Goal: Task Accomplishment & Management: Complete application form

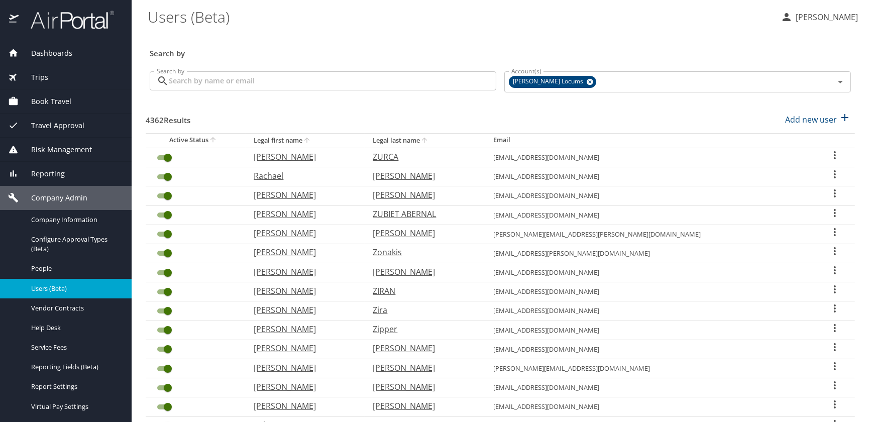
click at [229, 80] on input "Search by" at bounding box center [332, 80] width 327 height 19
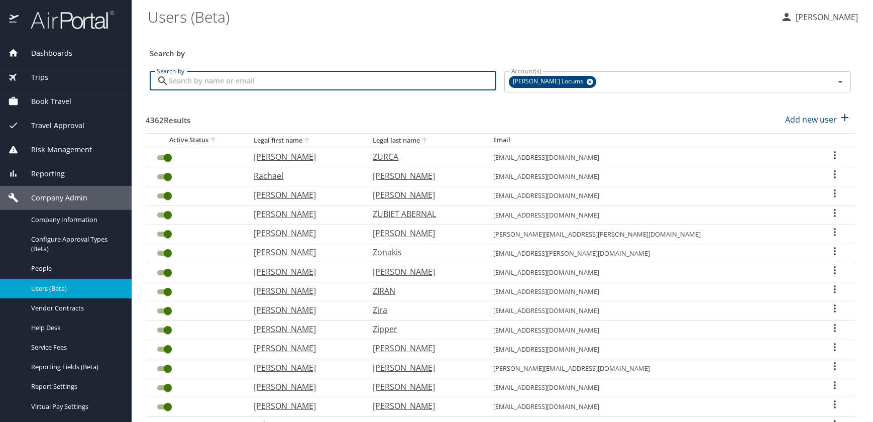
paste input "[EMAIL_ADDRESS][DOMAIN_NAME]"
type input "[EMAIL_ADDRESS][DOMAIN_NAME]"
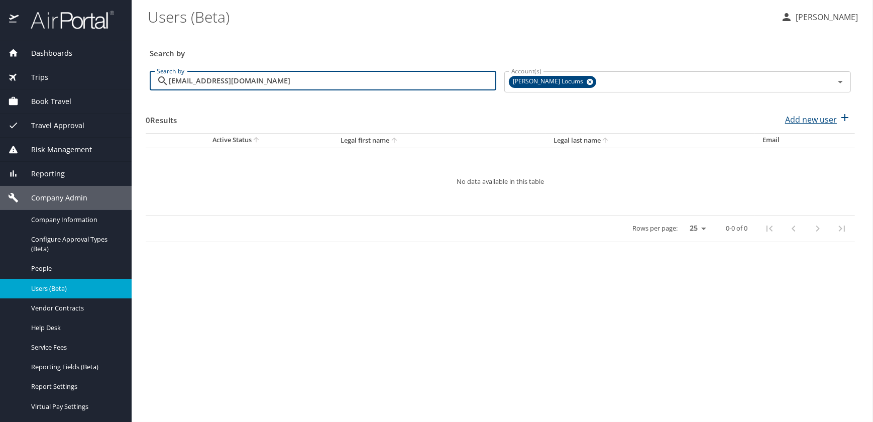
click at [806, 120] on p "Add new user" at bounding box center [811, 119] width 52 height 12
select select "US"
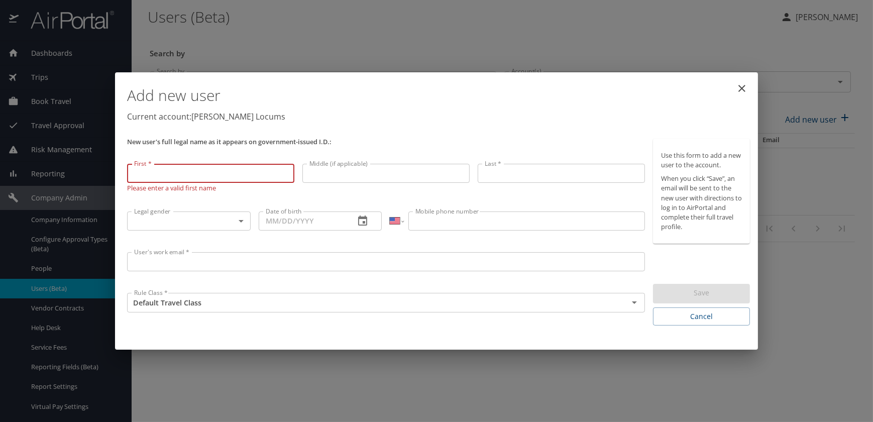
click at [170, 266] on input "User's work email *" at bounding box center [386, 261] width 518 height 19
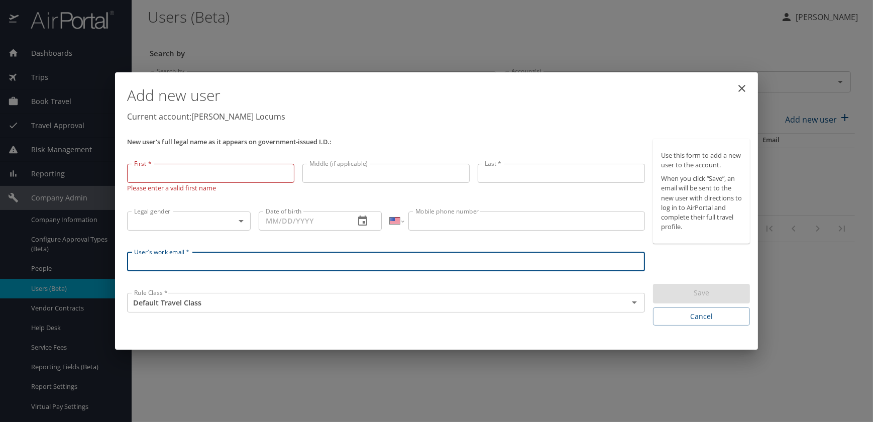
paste input "[EMAIL_ADDRESS][DOMAIN_NAME]"
type input "[EMAIL_ADDRESS][DOMAIN_NAME]"
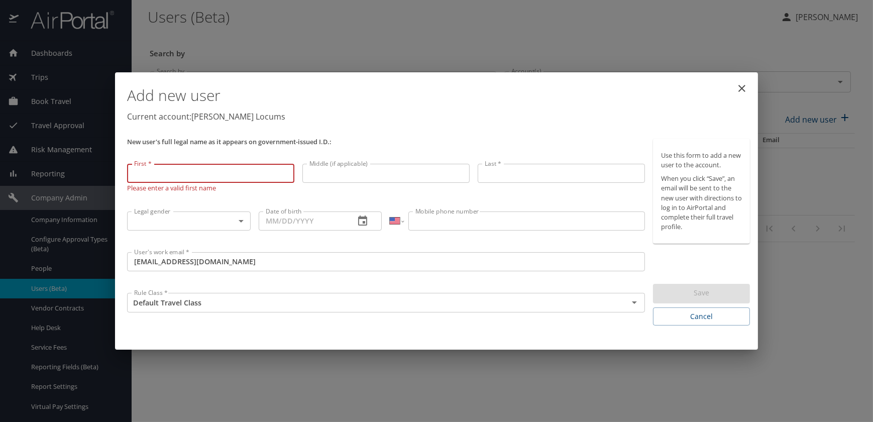
click at [229, 174] on input "First *" at bounding box center [210, 173] width 167 height 19
paste input "[PERSON_NAME]"
type input "[PERSON_NAME]"
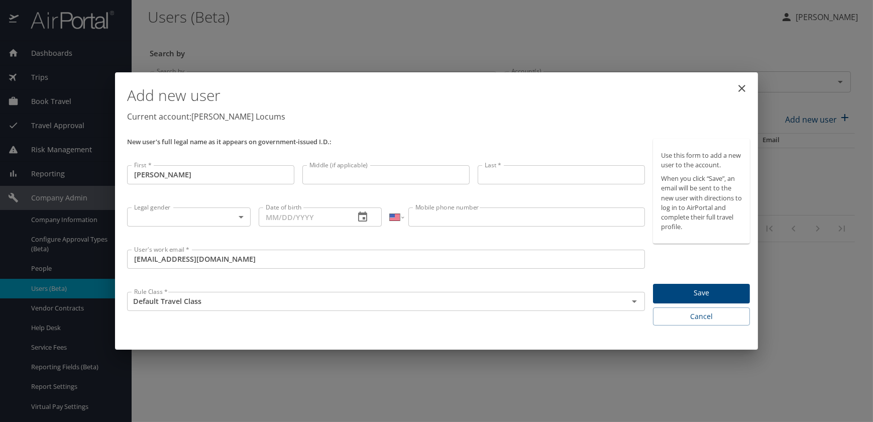
click at [508, 175] on input "Last *" at bounding box center [561, 174] width 167 height 19
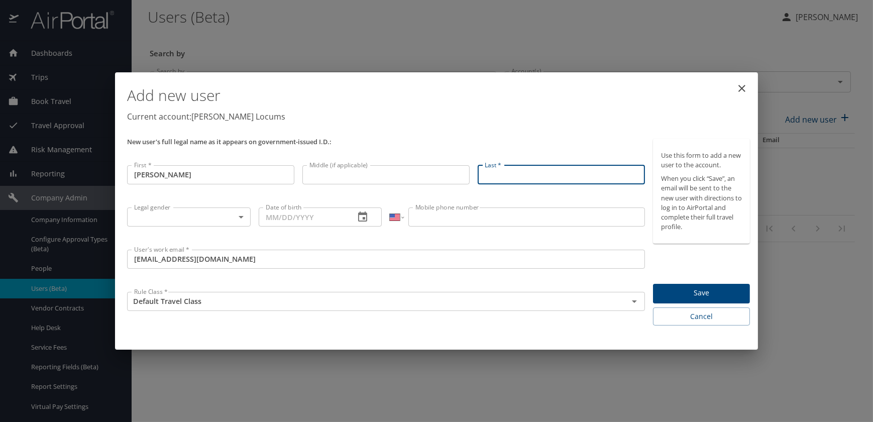
paste input "[PERSON_NAME]"
type input "[PERSON_NAME]"
click at [225, 219] on body "Dashboards AirPortal 360™ Manager My Travel Dashboard Trips Airtinerary® Lookup…" at bounding box center [436, 211] width 873 height 422
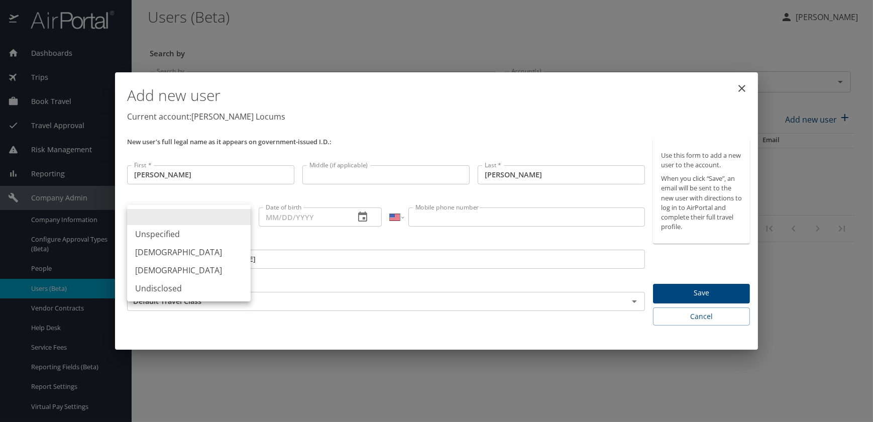
click at [158, 253] on li "[DEMOGRAPHIC_DATA]" at bounding box center [189, 252] width 124 height 18
type input "[DEMOGRAPHIC_DATA]"
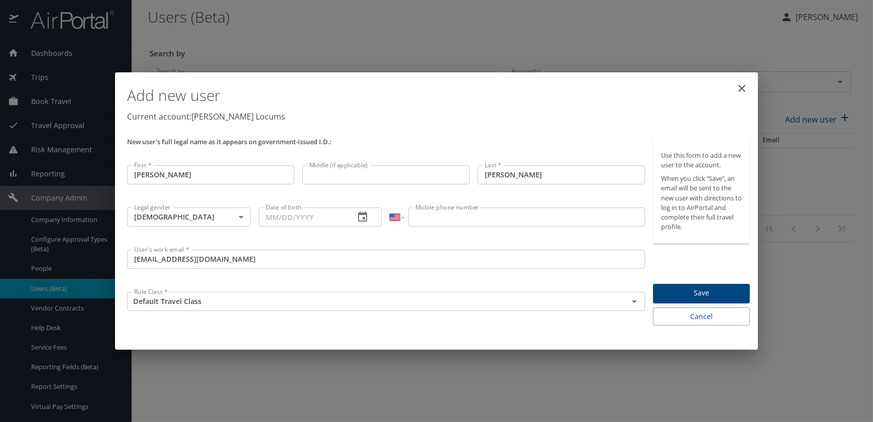
click at [283, 221] on input "Date of birth" at bounding box center [303, 216] width 88 height 19
paste input "[DATE]"
type input "[DATE]"
click at [442, 220] on input "Mobile phone number" at bounding box center [526, 216] width 236 height 19
paste input "[PHONE_NUMBER]"
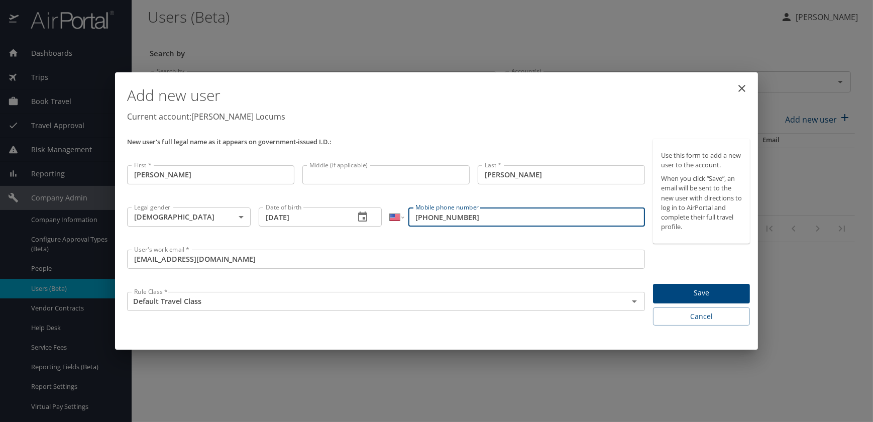
type input "[PHONE_NUMBER]"
click at [684, 296] on span "Save" at bounding box center [701, 293] width 81 height 13
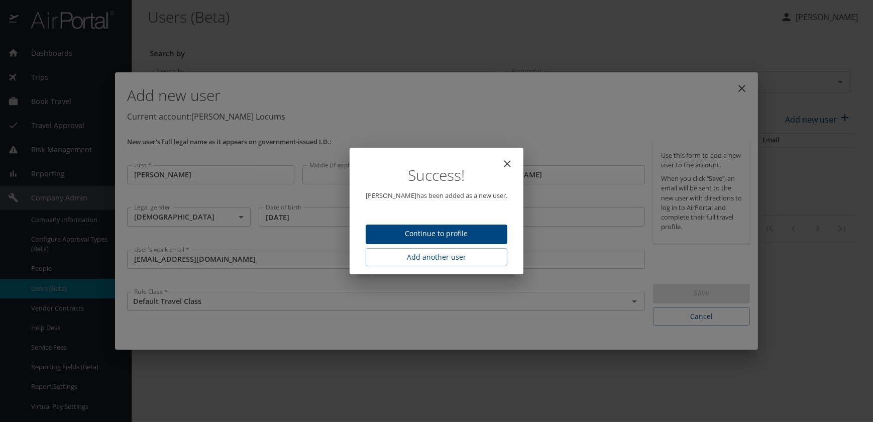
click at [476, 237] on span "Continue to profile" at bounding box center [437, 233] width 126 height 13
select select "US"
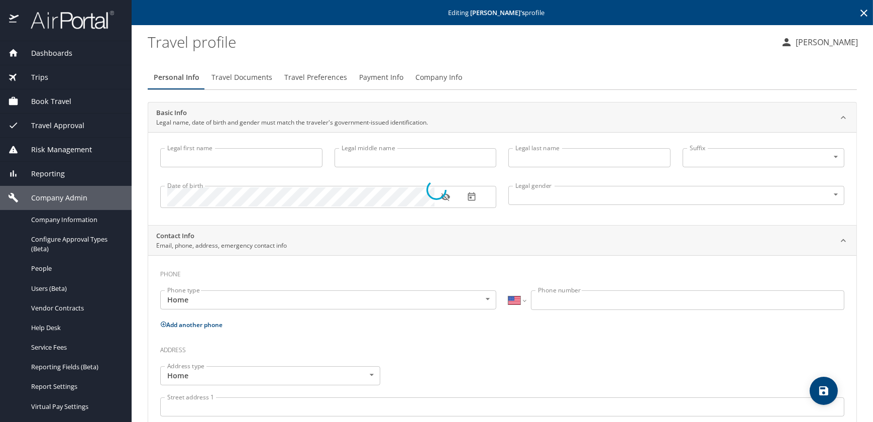
type input "[PERSON_NAME]"
type input "[DEMOGRAPHIC_DATA]"
select select "US"
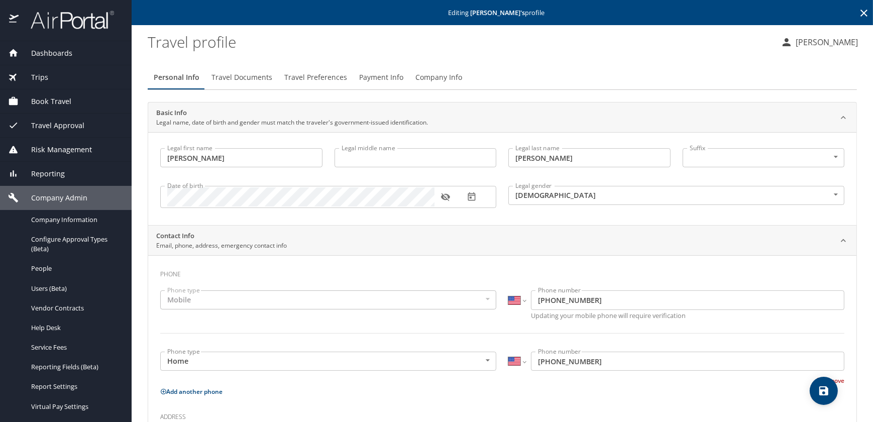
click at [309, 74] on span "Travel Preferences" at bounding box center [315, 77] width 63 height 13
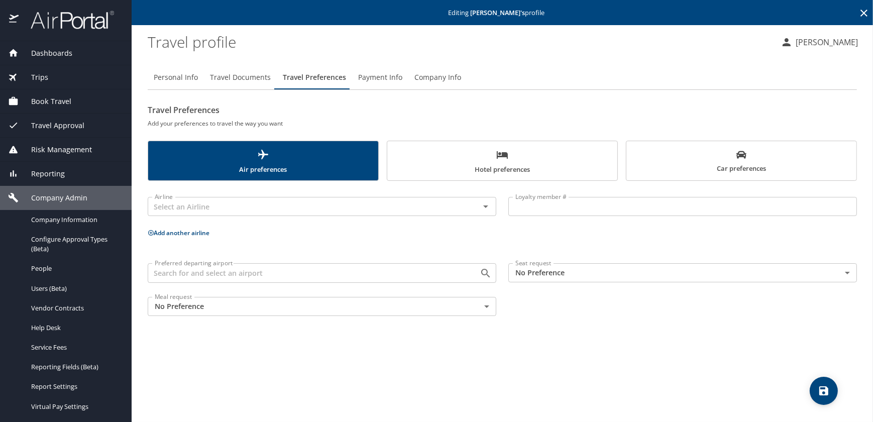
click at [497, 164] on span "Hotel preferences" at bounding box center [502, 162] width 218 height 27
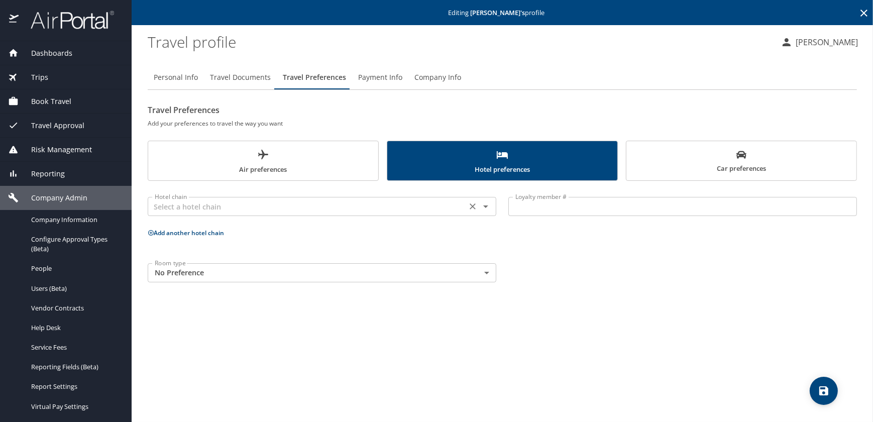
click at [211, 209] on input "text" at bounding box center [307, 206] width 313 height 13
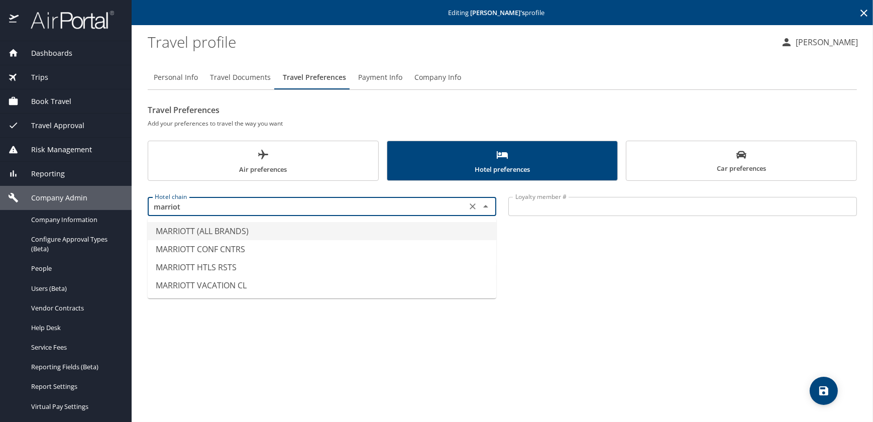
click at [213, 231] on li "MARRIOTT (ALL BRANDS)" at bounding box center [322, 231] width 348 height 18
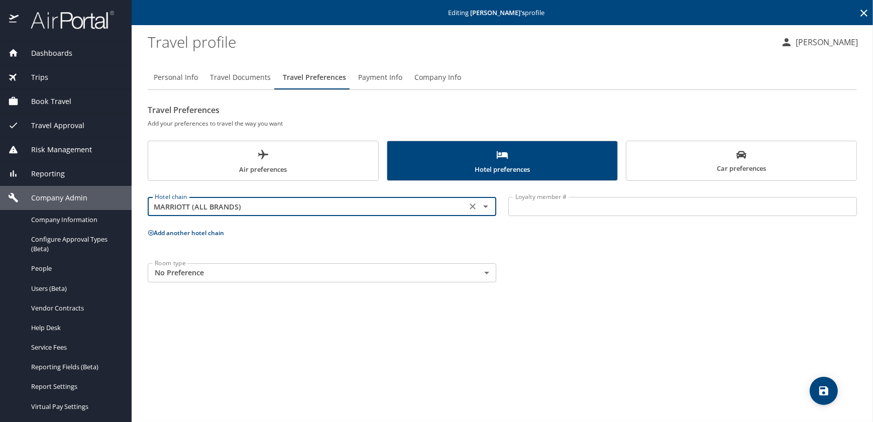
type input "MARRIOTT (ALL BRANDS)"
click at [537, 201] on input "Loyalty member #" at bounding box center [682, 206] width 348 height 19
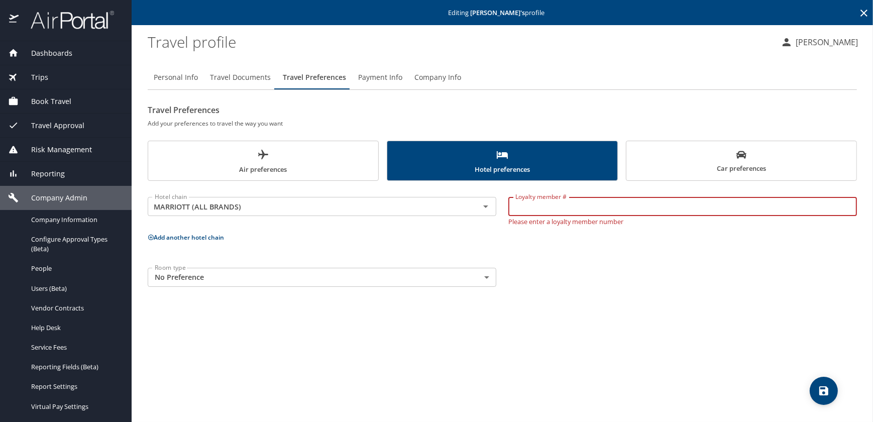
paste input "236444511"
type input "236444511"
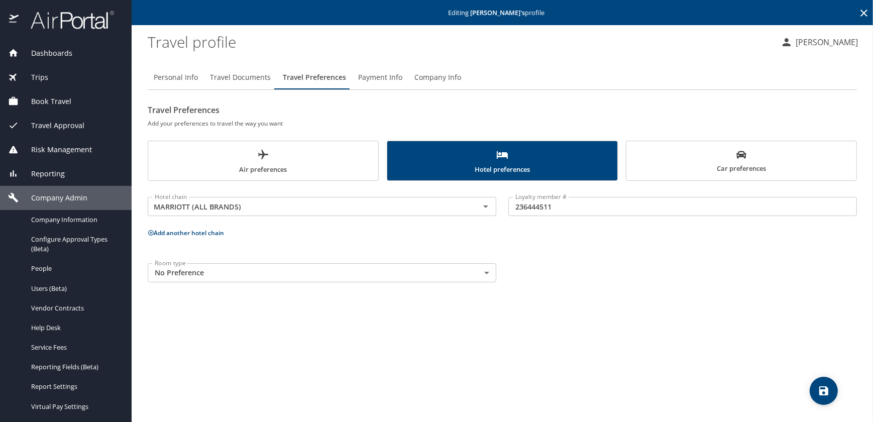
click at [152, 231] on icon at bounding box center [151, 232] width 7 height 7
click at [213, 266] on input "text" at bounding box center [307, 270] width 313 height 13
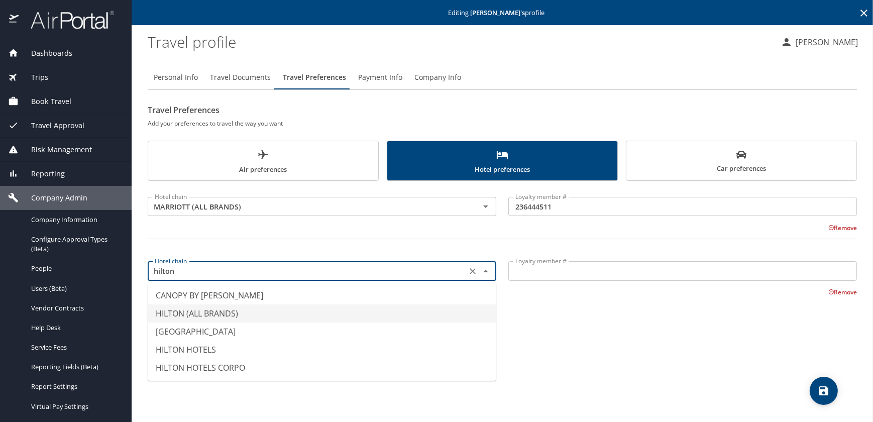
click at [203, 313] on li "HILTON (ALL BRANDS)" at bounding box center [322, 313] width 348 height 18
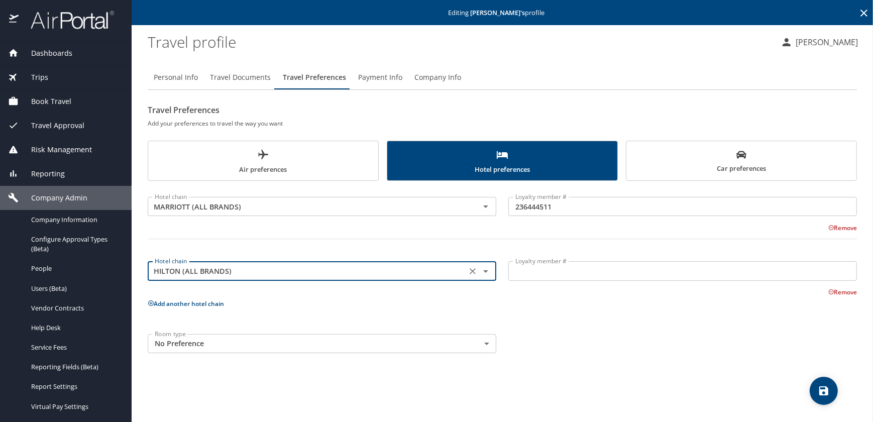
type input "HILTON (ALL BRANDS)"
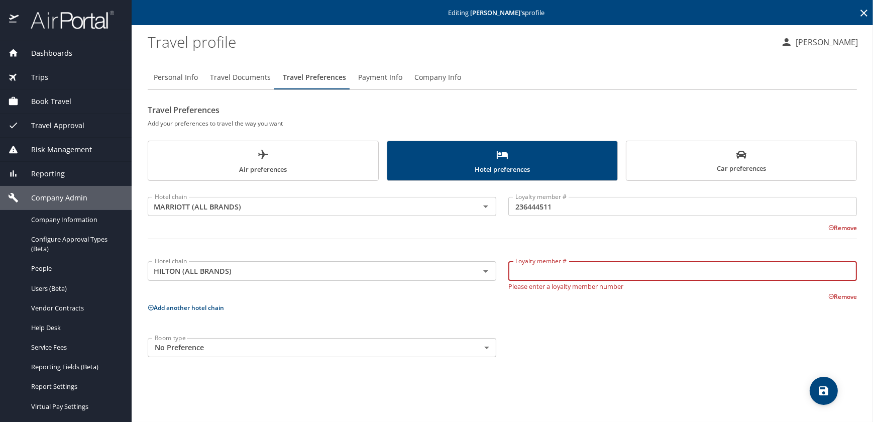
click at [529, 275] on input "Loyalty member #" at bounding box center [682, 270] width 348 height 19
paste input "1987594809"
click at [517, 269] on input "1987594809" at bounding box center [682, 270] width 348 height 19
type input "1987594809"
click at [816, 390] on span "save" at bounding box center [823, 391] width 28 height 12
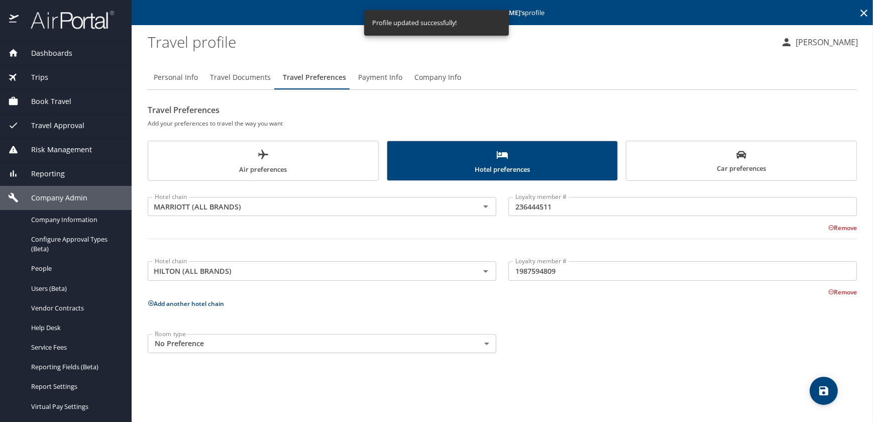
click at [826, 390] on icon "save" at bounding box center [823, 390] width 9 height 9
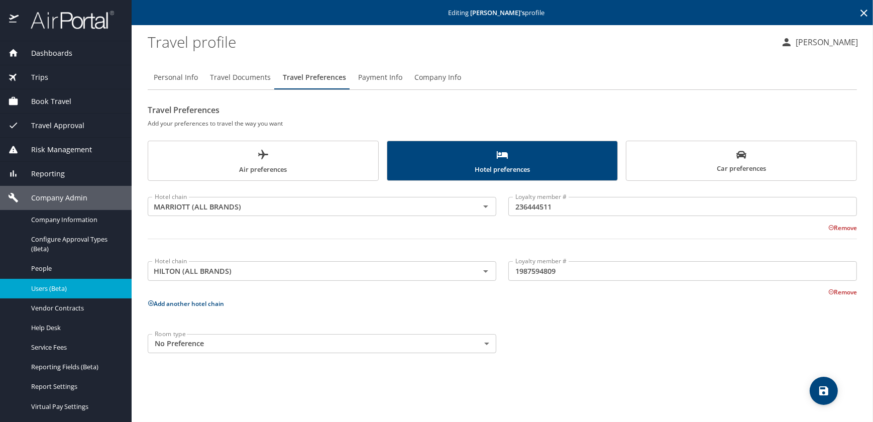
click at [54, 280] on link "Users (Beta)" at bounding box center [66, 289] width 132 height 20
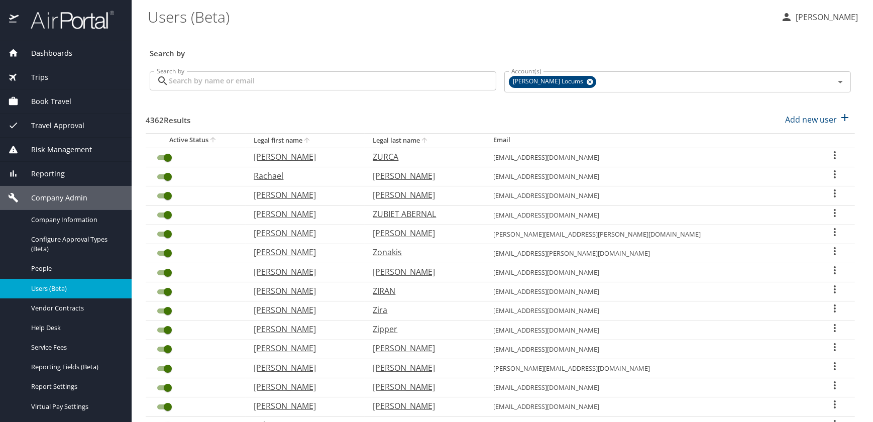
click at [295, 87] on input "Search by" at bounding box center [332, 80] width 327 height 19
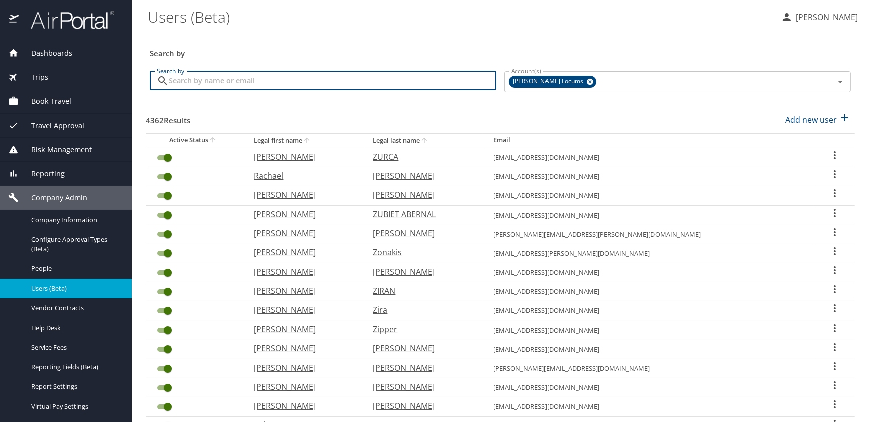
paste input "[EMAIL_ADDRESS][DOMAIN_NAME]"
type input "[EMAIL_ADDRESS][DOMAIN_NAME]"
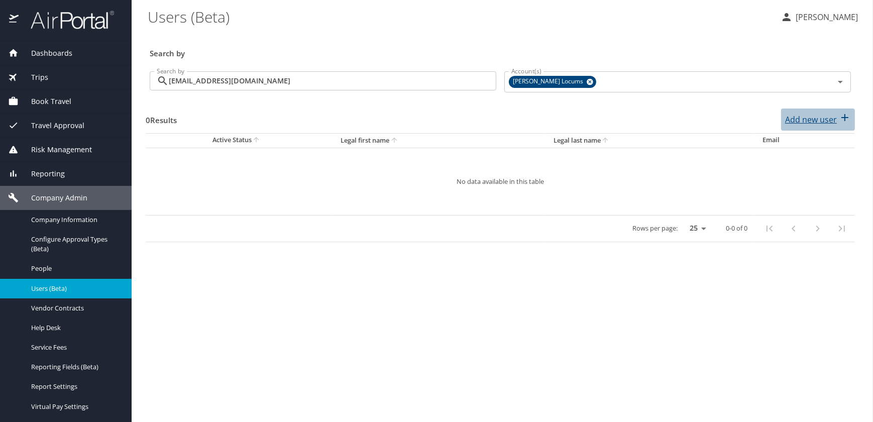
click at [802, 117] on p "Add new user" at bounding box center [811, 119] width 52 height 12
select select "US"
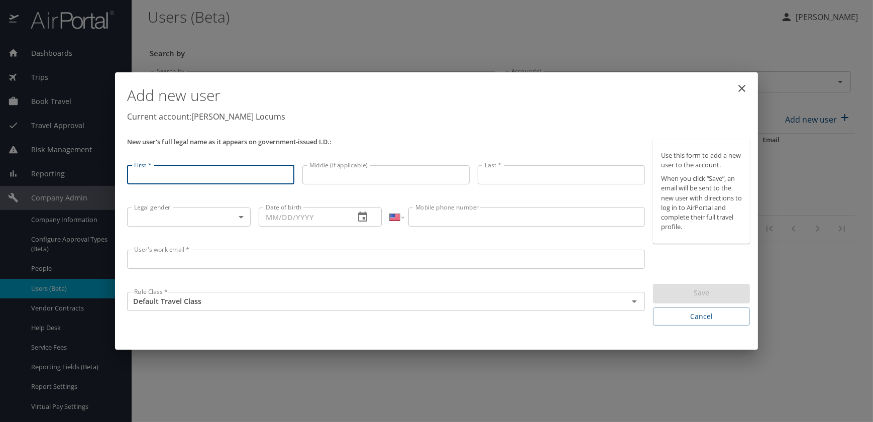
click at [187, 261] on input "User's work email *" at bounding box center [386, 259] width 518 height 19
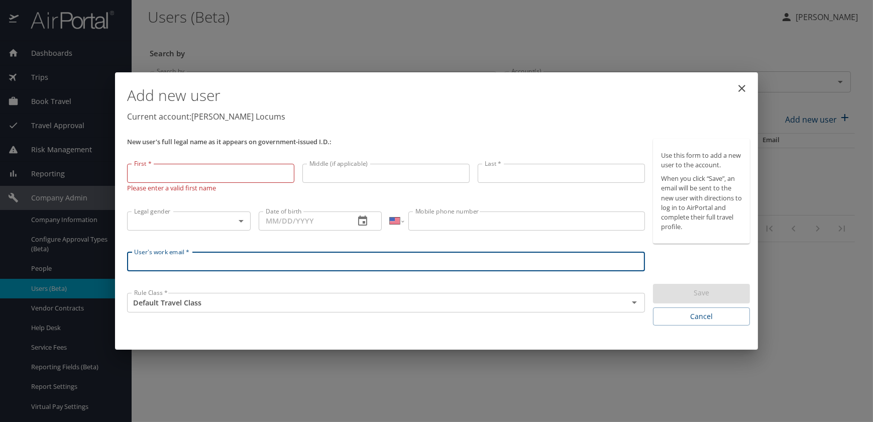
paste input "[EMAIL_ADDRESS][DOMAIN_NAME]"
type input "[EMAIL_ADDRESS][DOMAIN_NAME]"
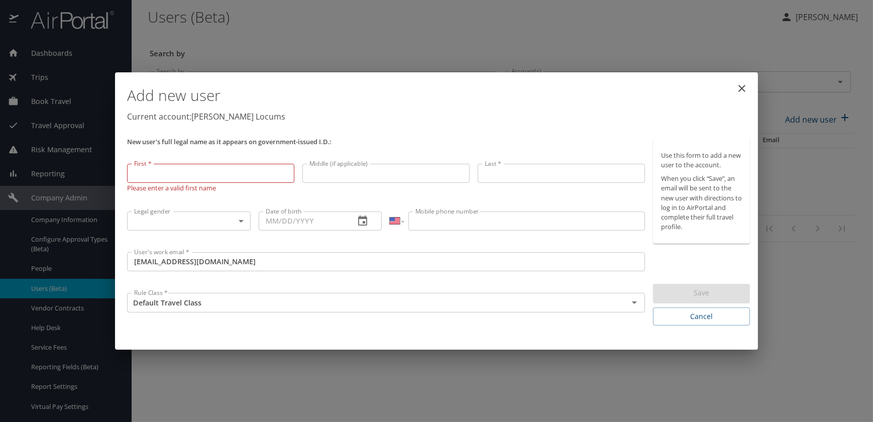
click at [186, 175] on input "First *" at bounding box center [210, 173] width 167 height 19
paste input "[PERSON_NAME]"
drag, startPoint x: 213, startPoint y: 169, endPoint x: 151, endPoint y: 173, distance: 62.4
click at [151, 173] on input "[PERSON_NAME]" at bounding box center [210, 173] width 167 height 19
type input "Mark"
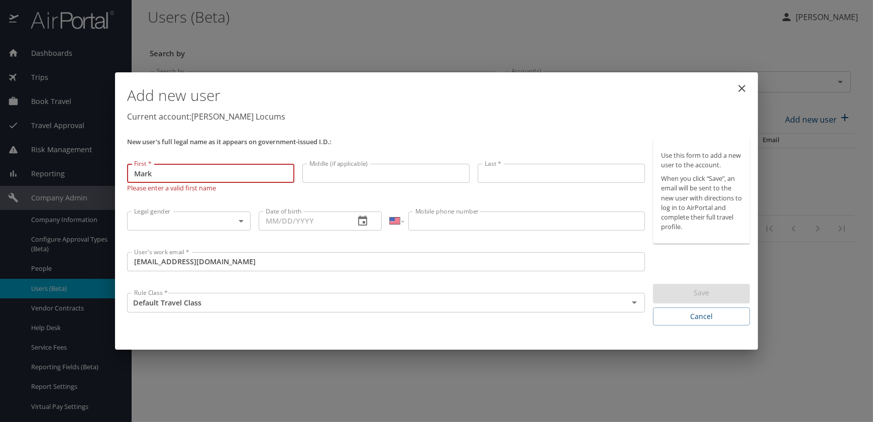
click at [307, 172] on input "Middle (if applicable)" at bounding box center [385, 173] width 167 height 19
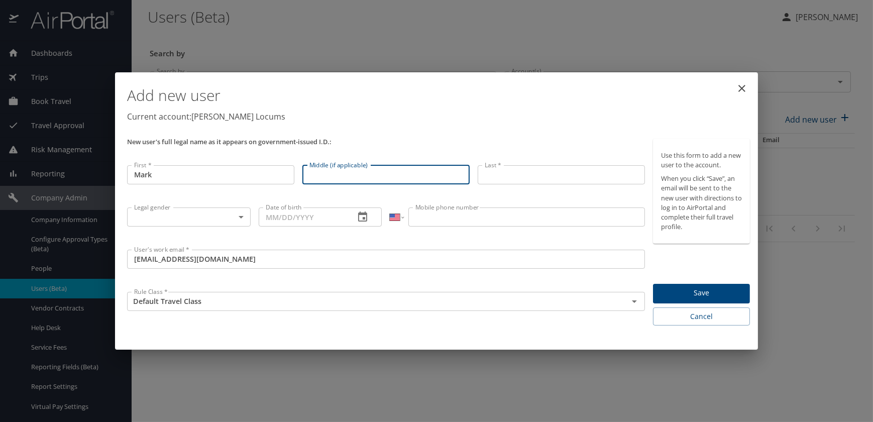
paste input "[PERSON_NAME]"
drag, startPoint x: 329, startPoint y: 173, endPoint x: 263, endPoint y: 162, distance: 67.1
click at [277, 169] on div "New user's full legal name as it appears on government-issued I.D.: First * Mar…" at bounding box center [386, 232] width 526 height 195
drag, startPoint x: 390, startPoint y: 172, endPoint x: 335, endPoint y: 176, distance: 55.4
click at [335, 176] on input "[PERSON_NAME]" at bounding box center [385, 174] width 167 height 19
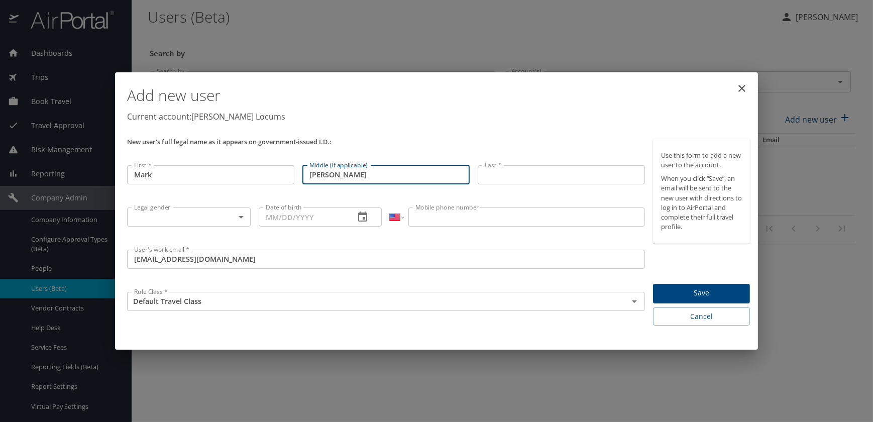
type input "[PERSON_NAME]"
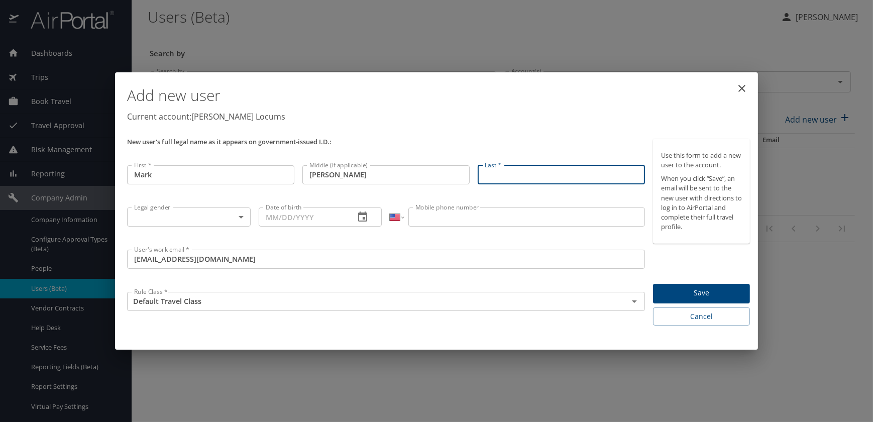
click at [521, 176] on input "Last *" at bounding box center [561, 174] width 167 height 19
paste input "[PERSON_NAME]"
drag, startPoint x: 532, startPoint y: 171, endPoint x: 305, endPoint y: 175, distance: 227.5
click at [311, 176] on div "New user's full legal name as it appears on government-issued I.D.: First * Mar…" at bounding box center [386, 232] width 526 height 195
type input "[PERSON_NAME]"
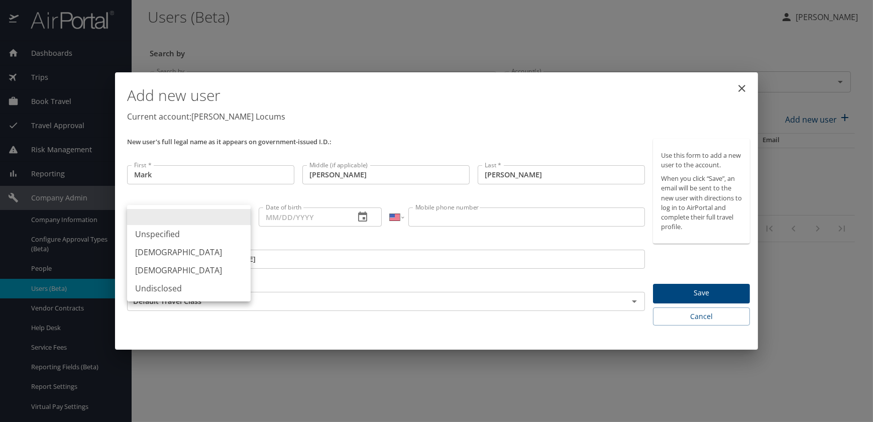
click at [175, 221] on body "Dashboards AirPortal 360™ Manager My Travel Dashboard Trips Airtinerary® Lookup…" at bounding box center [436, 211] width 873 height 422
click at [163, 247] on li "[DEMOGRAPHIC_DATA]" at bounding box center [189, 252] width 124 height 18
type input "[DEMOGRAPHIC_DATA]"
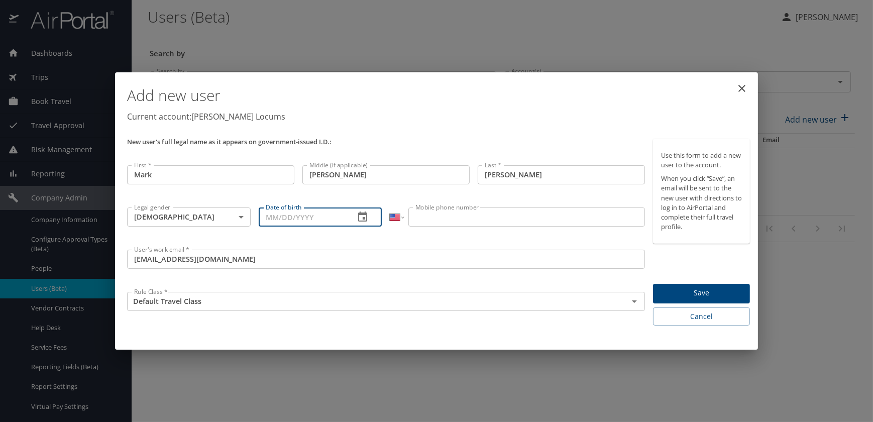
click at [294, 215] on input "Date of birth" at bounding box center [303, 216] width 88 height 19
paste input "[DATE]"
type input "[DATE]"
drag, startPoint x: 421, startPoint y: 211, endPoint x: 323, endPoint y: 215, distance: 98.0
click at [421, 211] on input "Mobile phone number" at bounding box center [526, 216] width 236 height 19
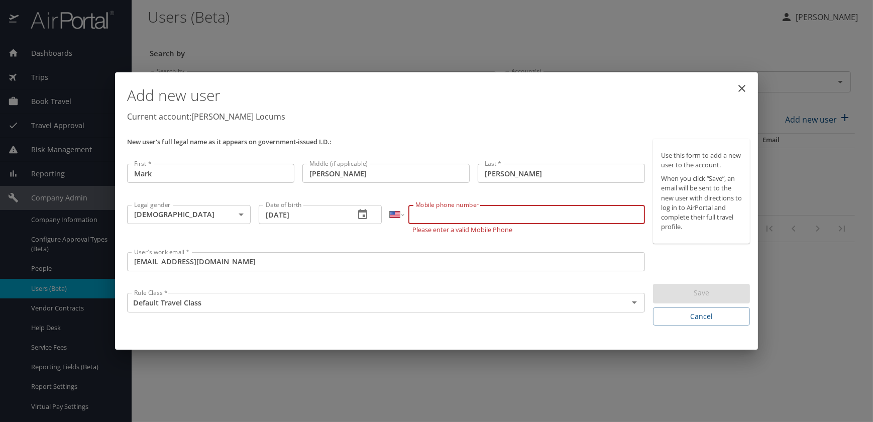
click at [453, 217] on input "Mobile phone number" at bounding box center [526, 214] width 236 height 19
paste input "[PHONE_NUMBER]"
type input "[PHONE_NUMBER]"
click at [533, 118] on p "Current account: [PERSON_NAME] Locums" at bounding box center [438, 116] width 623 height 12
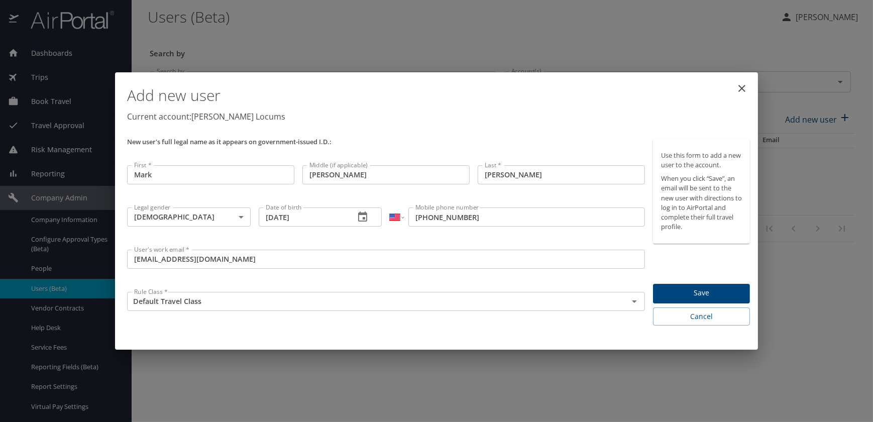
click at [698, 296] on span "Save" at bounding box center [701, 293] width 81 height 13
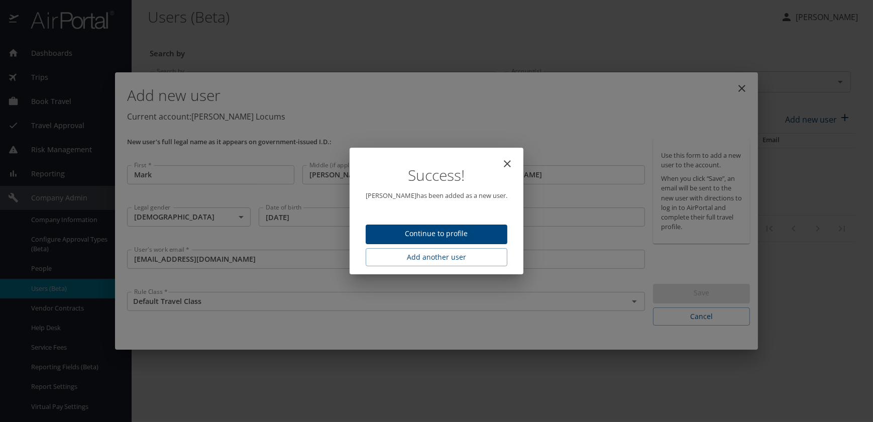
click at [432, 231] on span "Continue to profile" at bounding box center [437, 233] width 126 height 13
select select "US"
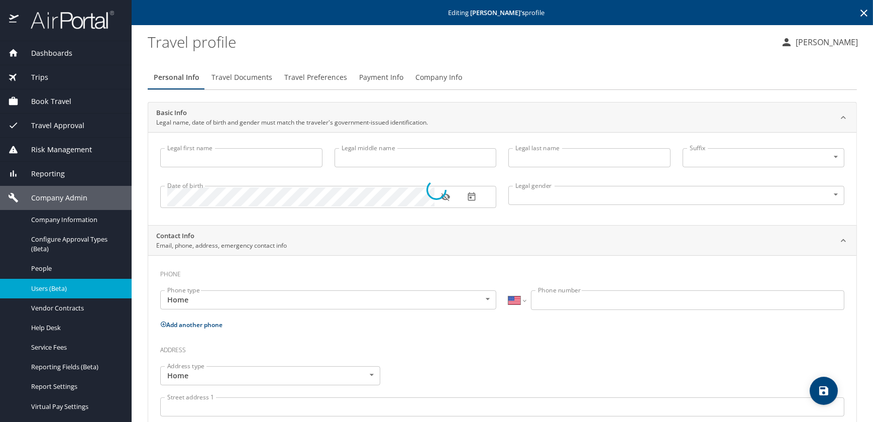
type input "Mark"
type input "[PERSON_NAME]"
type input "[DEMOGRAPHIC_DATA]"
select select "US"
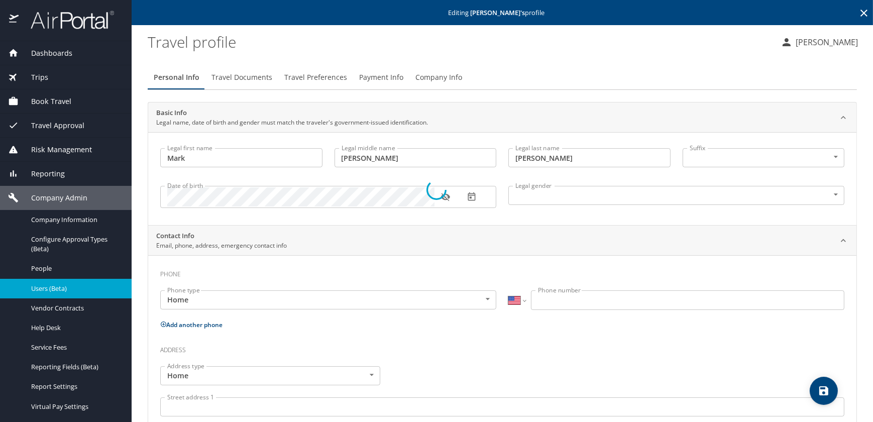
select select "US"
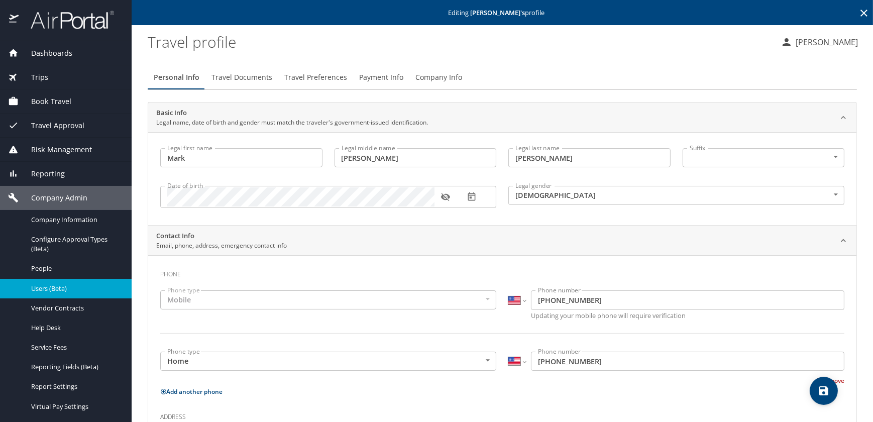
click at [301, 79] on span "Travel Preferences" at bounding box center [315, 77] width 63 height 13
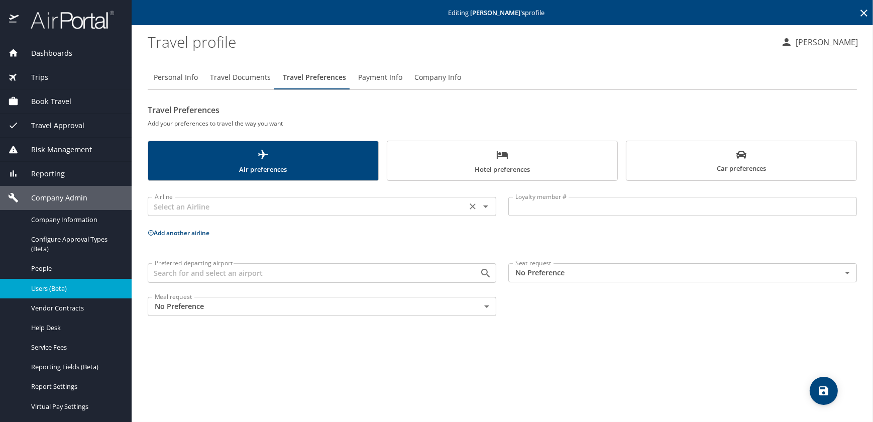
click at [183, 206] on input "text" at bounding box center [307, 206] width 313 height 13
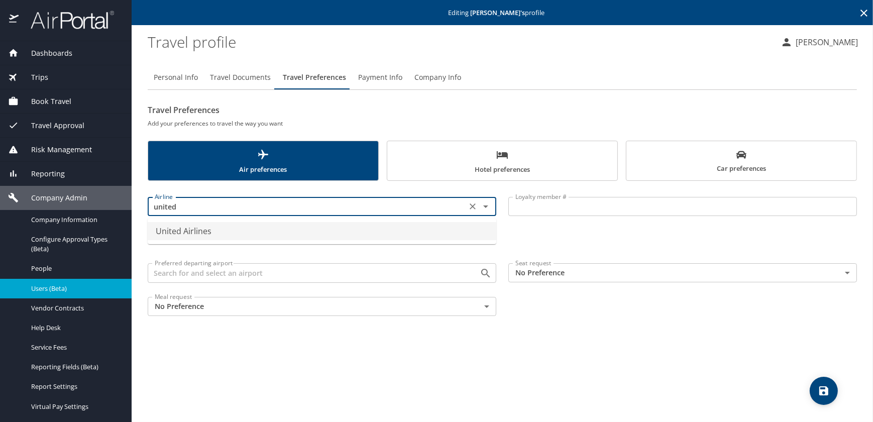
click at [168, 230] on li "United Airlines" at bounding box center [322, 231] width 348 height 18
type input "United Airlines"
click at [552, 206] on input "Loyalty member #" at bounding box center [682, 206] width 348 height 19
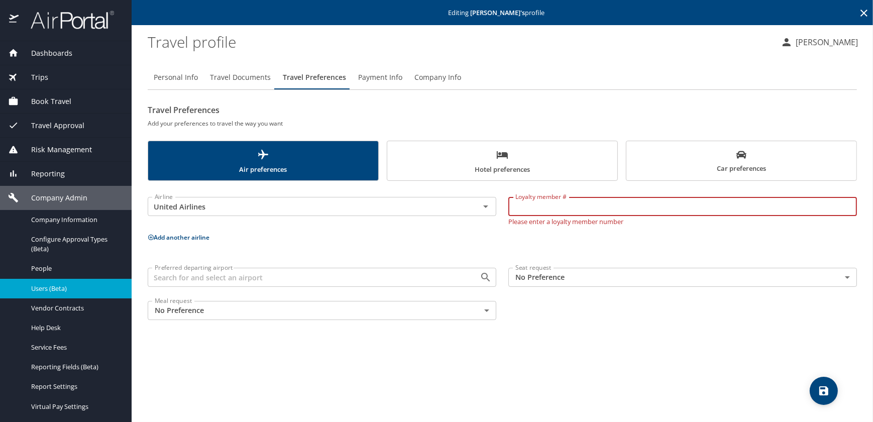
paste input "JXF34973"
type input "JXF34973"
click at [820, 387] on icon "save" at bounding box center [823, 390] width 9 height 9
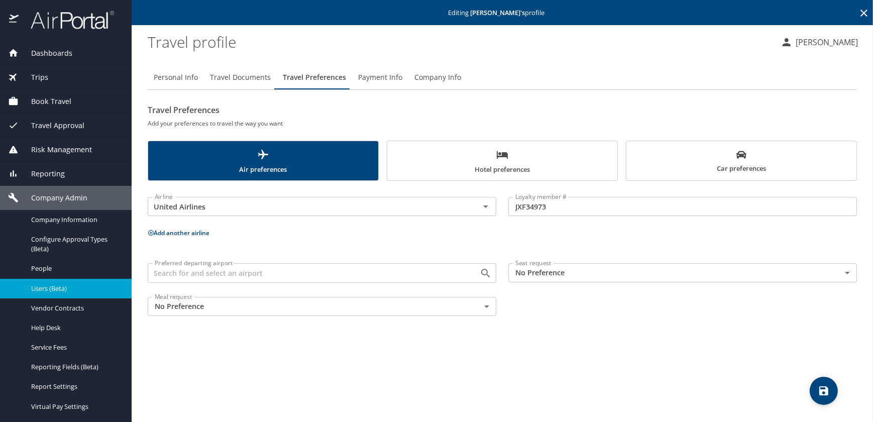
click at [818, 389] on icon "save" at bounding box center [823, 391] width 12 height 12
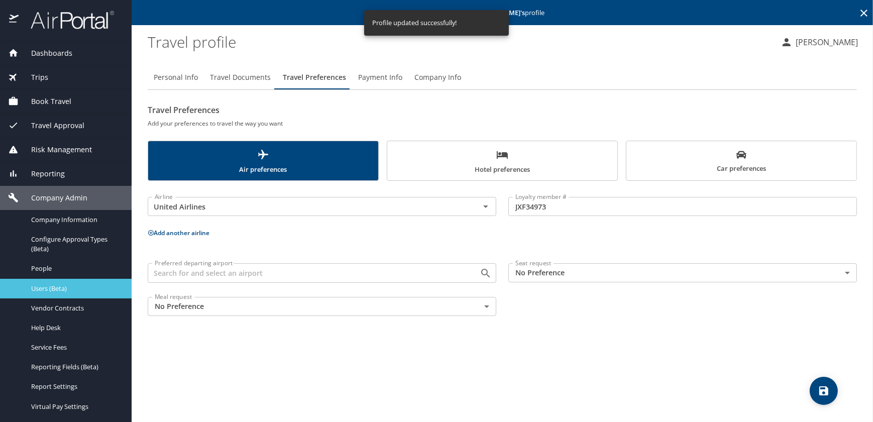
click at [50, 287] on span "Users (Beta)" at bounding box center [75, 289] width 88 height 10
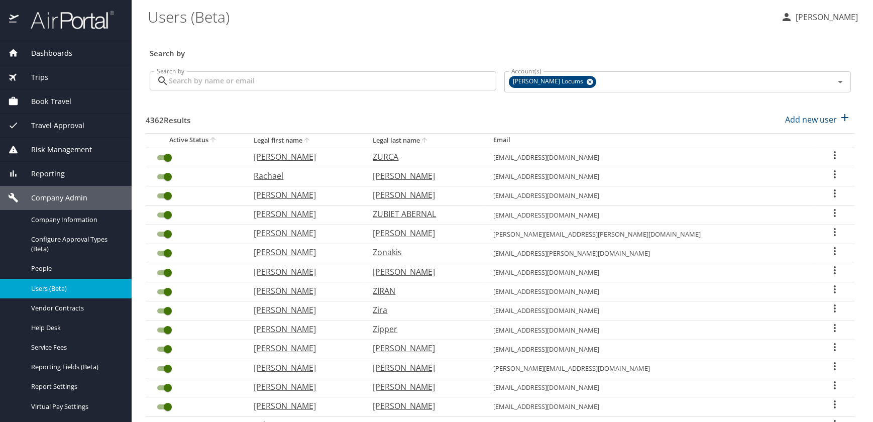
click at [259, 82] on input "Search by" at bounding box center [332, 80] width 327 height 19
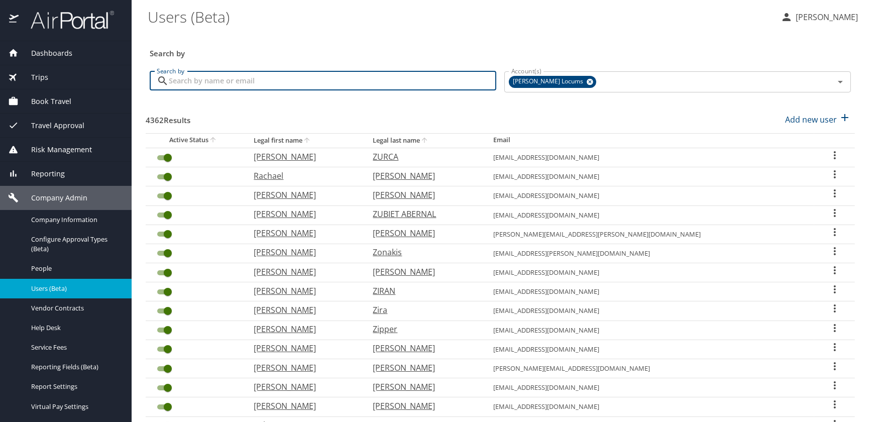
paste input "[PERSON_NAME][EMAIL_ADDRESS][PERSON_NAME][DOMAIN_NAME]"
type input "[PERSON_NAME][EMAIL_ADDRESS][PERSON_NAME][DOMAIN_NAME]"
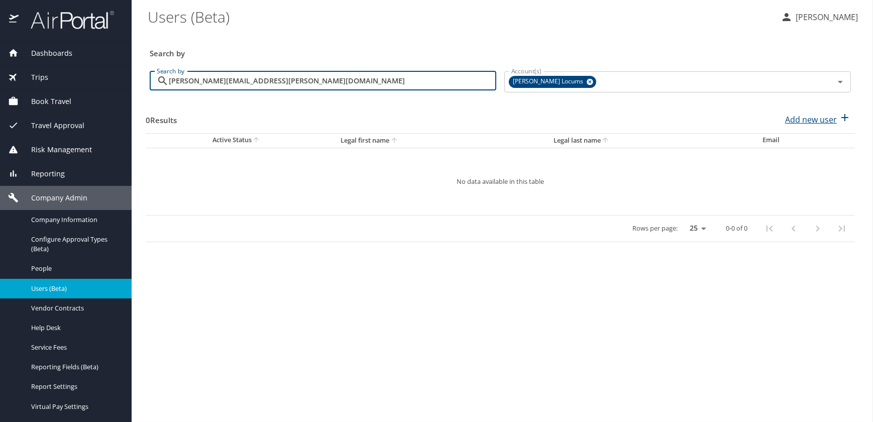
click at [804, 118] on p "Add new user" at bounding box center [811, 119] width 52 height 12
select select "US"
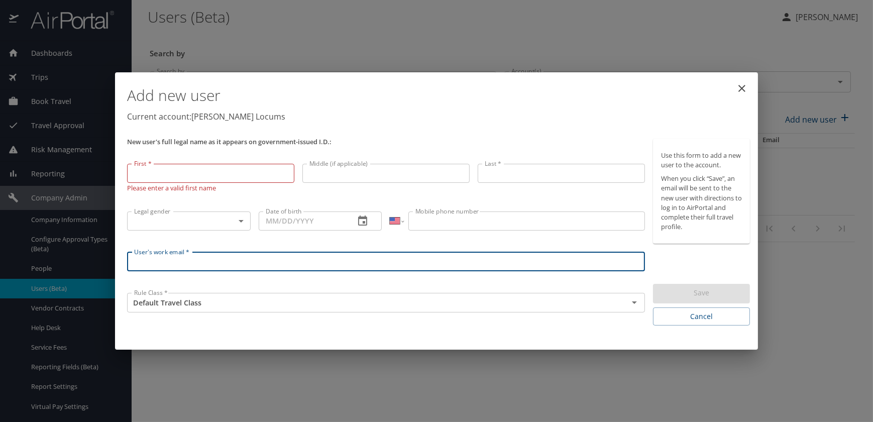
click at [170, 256] on input "User's work email *" at bounding box center [386, 261] width 518 height 19
paste input "[PERSON_NAME][EMAIL_ADDRESS][PERSON_NAME][DOMAIN_NAME]"
type input "[PERSON_NAME][EMAIL_ADDRESS][PERSON_NAME][DOMAIN_NAME]"
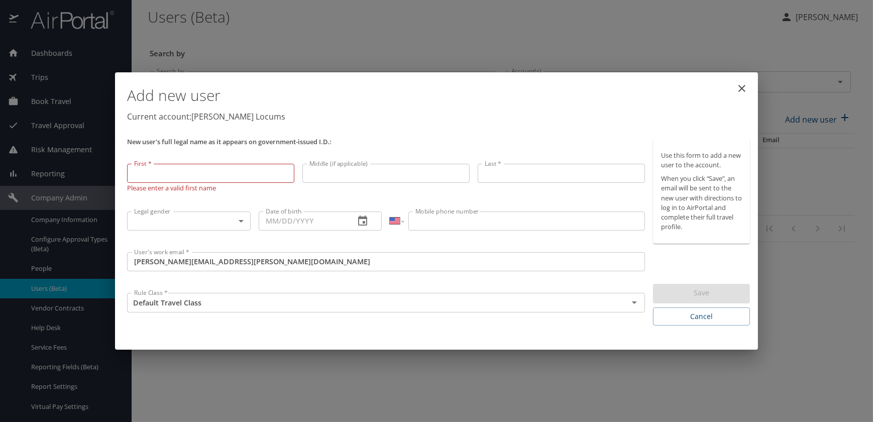
click at [169, 167] on input "First *" at bounding box center [210, 173] width 167 height 19
paste input "[PERSON_NAME]"
drag, startPoint x: 176, startPoint y: 174, endPoint x: 11, endPoint y: 146, distance: 167.6
click at [21, 155] on div "Add new user Current account: [PERSON_NAME] Locums New user's full legal name a…" at bounding box center [436, 211] width 873 height 422
drag, startPoint x: 111, startPoint y: 178, endPoint x: 42, endPoint y: 178, distance: 68.8
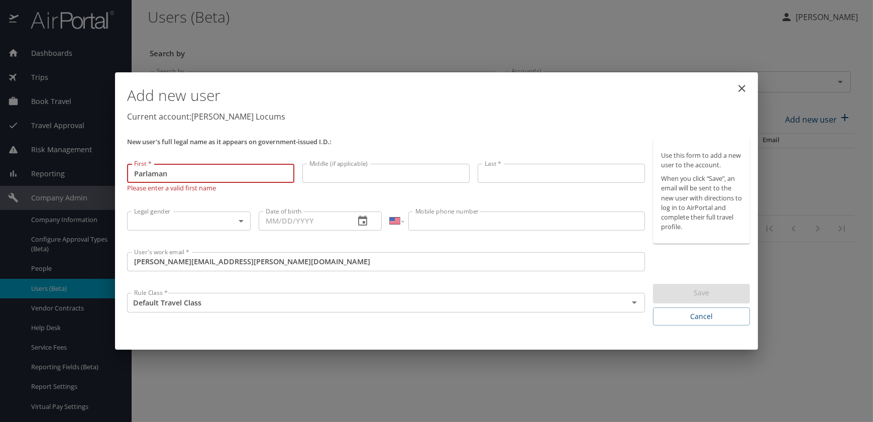
click at [42, 178] on div "Add new user Current account: [PERSON_NAME] Locums New user's full legal name a…" at bounding box center [436, 211] width 873 height 422
paste input "[PERSON_NAME]"
drag, startPoint x: 215, startPoint y: 172, endPoint x: 156, endPoint y: 172, distance: 59.2
click at [156, 172] on input "[PERSON_NAME]" at bounding box center [210, 173] width 167 height 19
type input "[PERSON_NAME]"
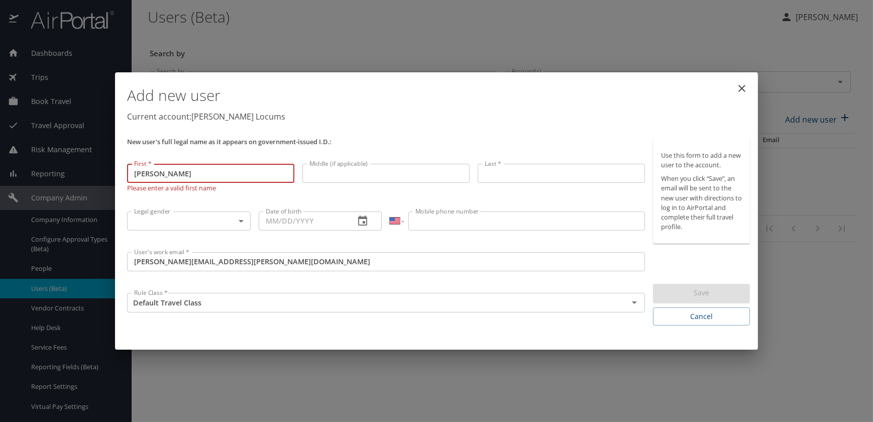
click at [327, 170] on input "Middle (if applicable)" at bounding box center [385, 173] width 167 height 19
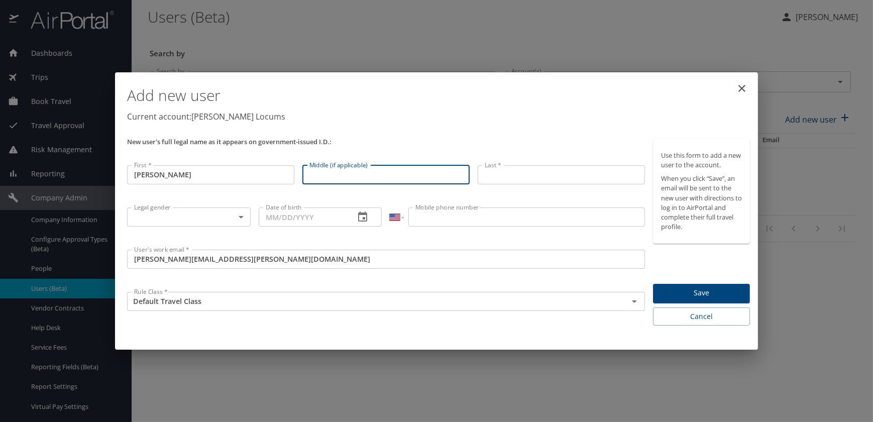
paste input "[PERSON_NAME]"
drag, startPoint x: 336, startPoint y: 169, endPoint x: 247, endPoint y: 176, distance: 89.7
click at [248, 179] on div "New user's full legal name as it appears on government-issued I.D.: First * [PE…" at bounding box center [386, 232] width 526 height 195
drag, startPoint x: 367, startPoint y: 178, endPoint x: 324, endPoint y: 175, distance: 42.8
click at [324, 175] on input "[PERSON_NAME]" at bounding box center [385, 174] width 167 height 19
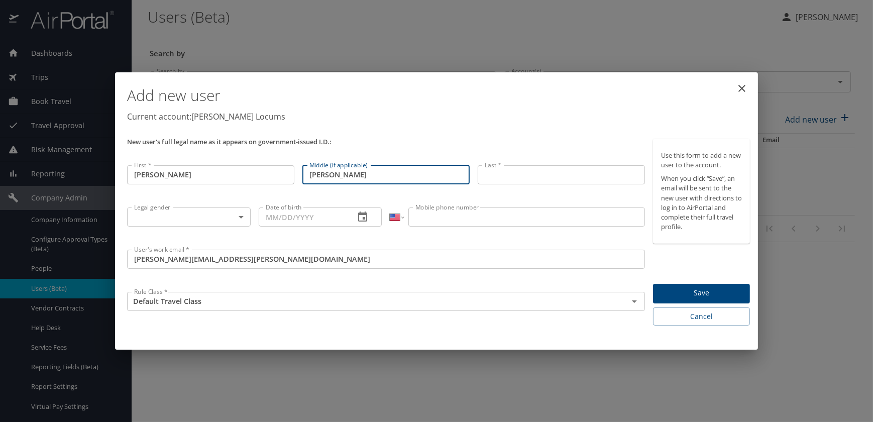
type input "[PERSON_NAME]"
click at [498, 176] on input "Last *" at bounding box center [561, 174] width 167 height 19
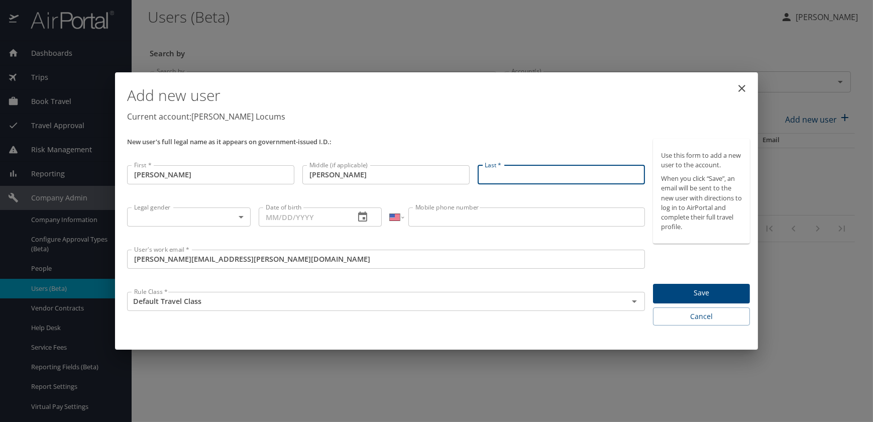
paste input "[PERSON_NAME]"
drag, startPoint x: 527, startPoint y: 173, endPoint x: 350, endPoint y: 172, distance: 176.7
click at [352, 172] on div "New user's full legal name as it appears on government-issued I.D.: First * [PE…" at bounding box center [386, 232] width 526 height 195
type input "Parlaman"
click at [172, 214] on body "Dashboards AirPortal 360™ Manager My Travel Dashboard Trips Airtinerary® Lookup…" at bounding box center [436, 211] width 873 height 422
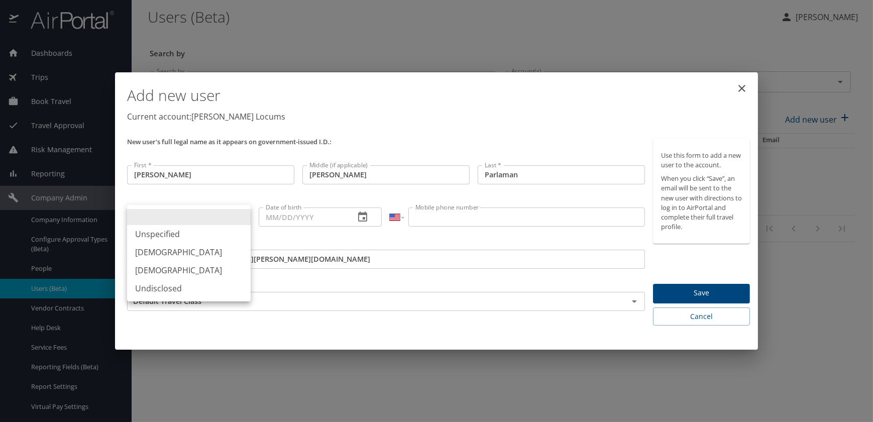
click at [157, 254] on li "[DEMOGRAPHIC_DATA]" at bounding box center [189, 252] width 124 height 18
type input "[DEMOGRAPHIC_DATA]"
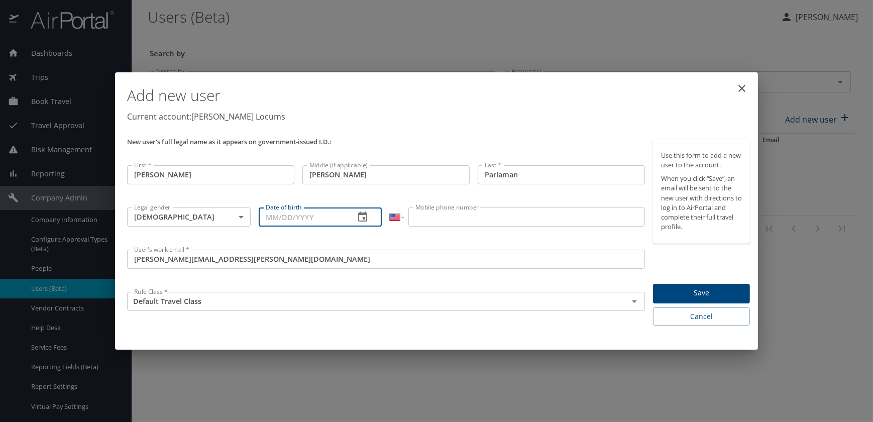
click at [268, 212] on input "Date of birth" at bounding box center [303, 216] width 88 height 19
paste input "[DATE]"
type input "[DATE]"
click at [503, 222] on input "Mobile phone number" at bounding box center [526, 216] width 236 height 19
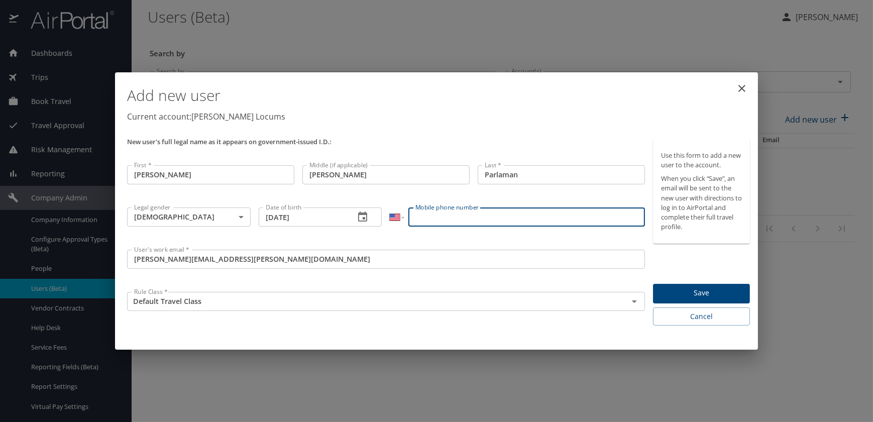
paste input "[PHONE_NUMBER]"
type input "[PHONE_NUMBER]"
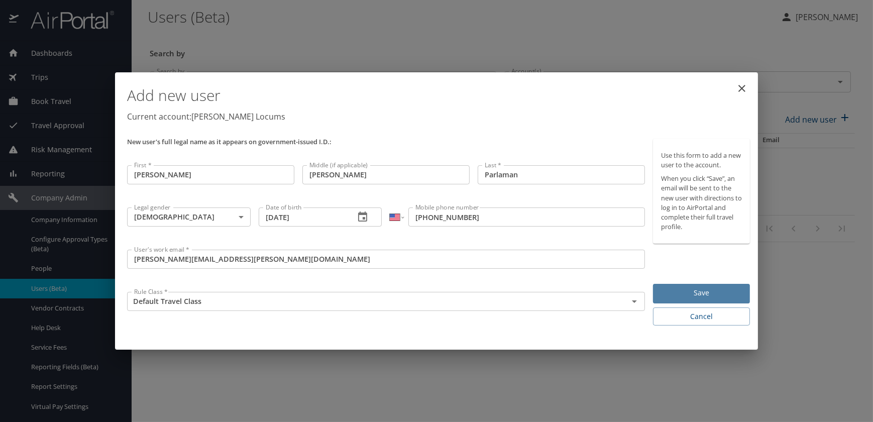
click at [688, 295] on span "Save" at bounding box center [701, 293] width 81 height 13
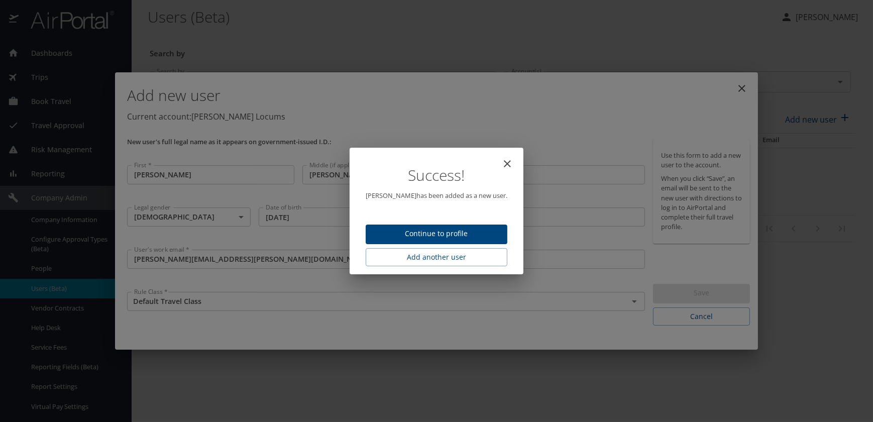
click at [434, 239] on span "Continue to profile" at bounding box center [437, 233] width 126 height 13
select select "US"
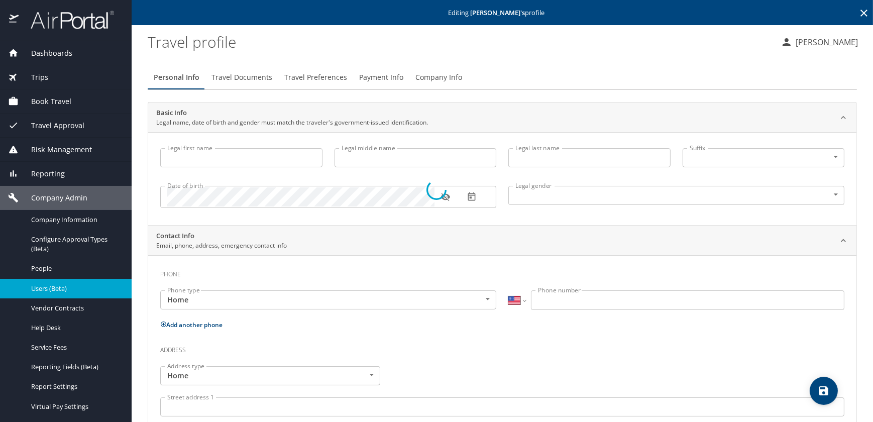
type input "[PERSON_NAME]"
type input "Parlaman"
type input "[DEMOGRAPHIC_DATA]"
select select "US"
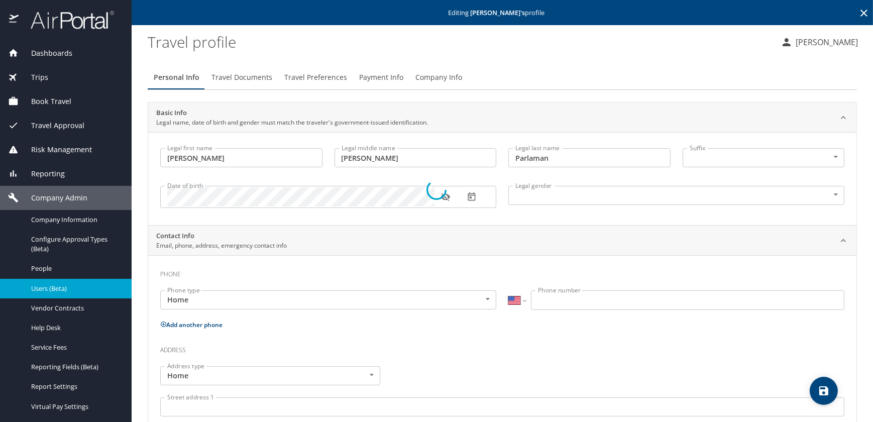
select select "US"
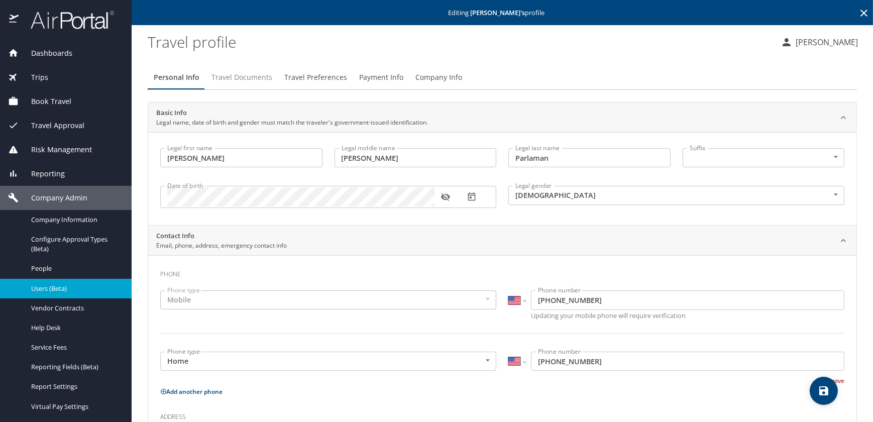
click at [242, 78] on span "Travel Documents" at bounding box center [241, 77] width 61 height 13
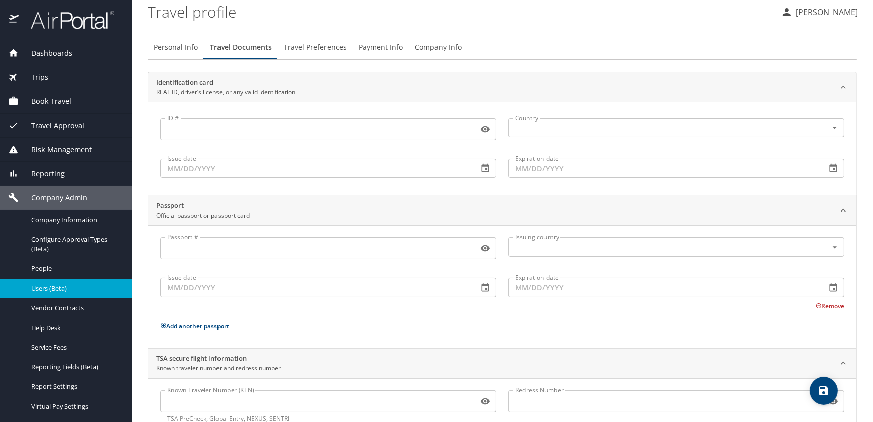
scroll to position [61, 0]
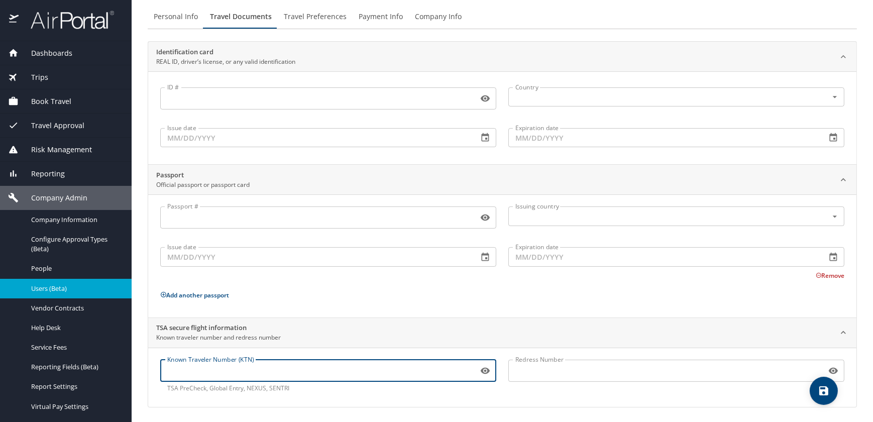
click at [234, 369] on input "Known Traveler Number (KTN)" at bounding box center [317, 370] width 314 height 19
paste input "TT113JZR8"
type input "TT113JZR8"
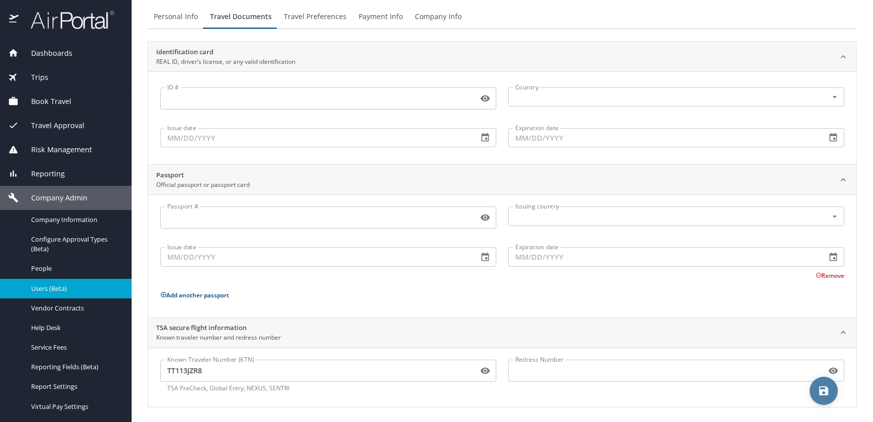
click at [825, 387] on icon "save" at bounding box center [823, 390] width 9 height 9
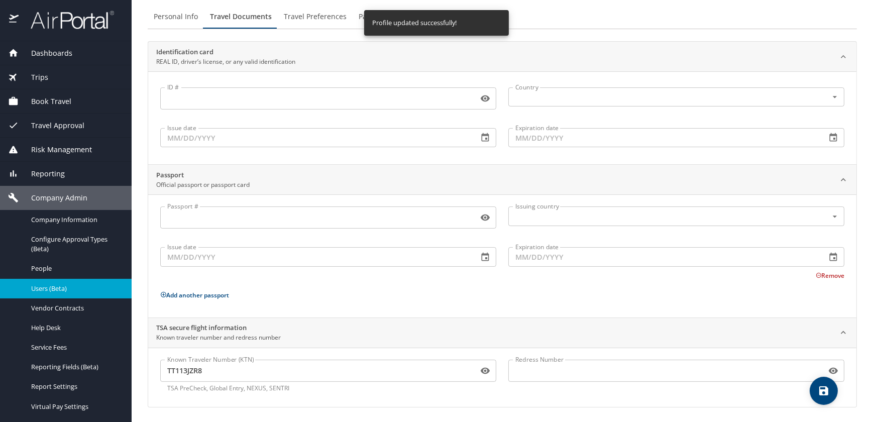
scroll to position [0, 0]
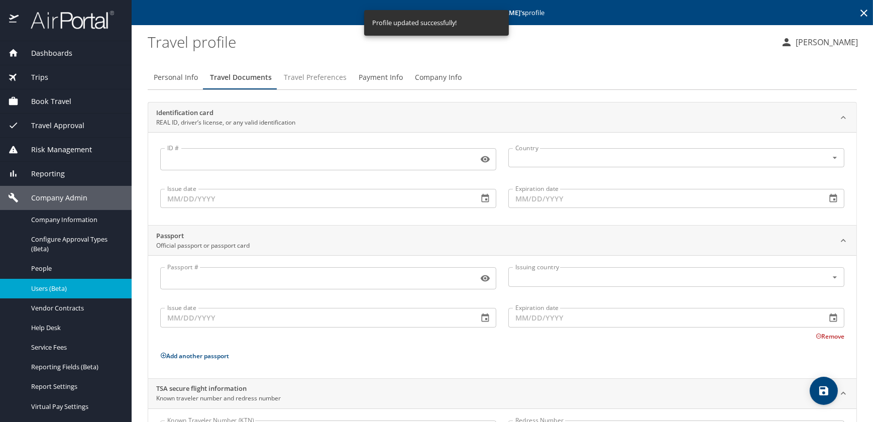
click at [309, 77] on span "Travel Preferences" at bounding box center [315, 77] width 63 height 13
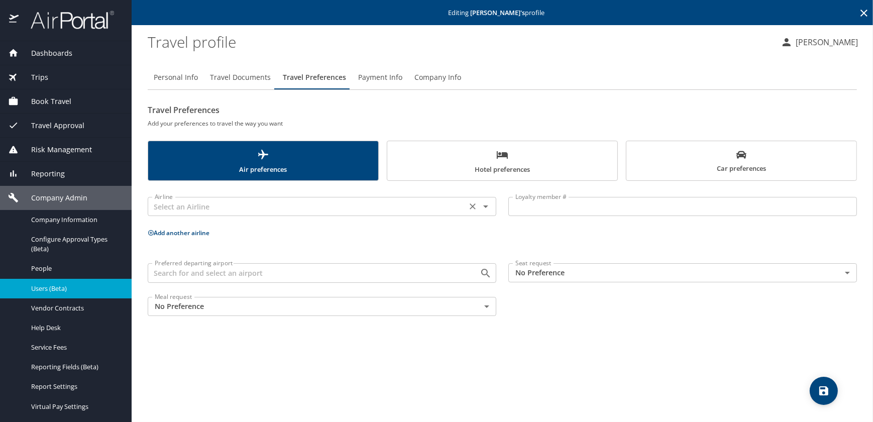
click at [269, 211] on input "text" at bounding box center [307, 206] width 313 height 13
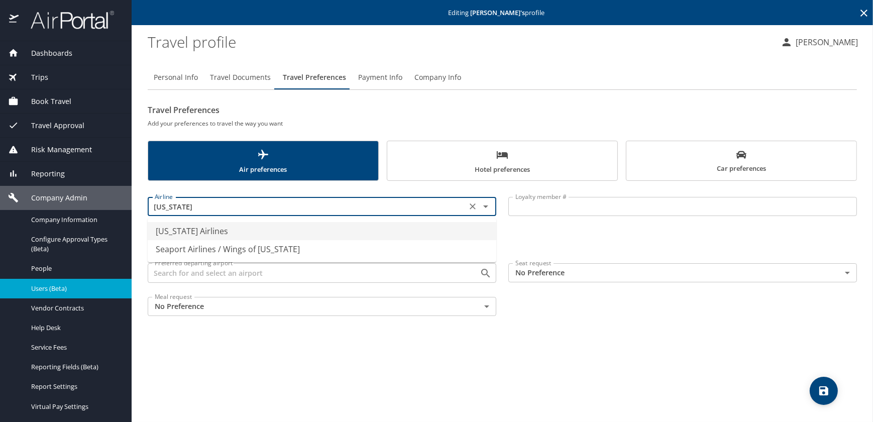
click at [225, 230] on li "[US_STATE] Airlines" at bounding box center [322, 231] width 348 height 18
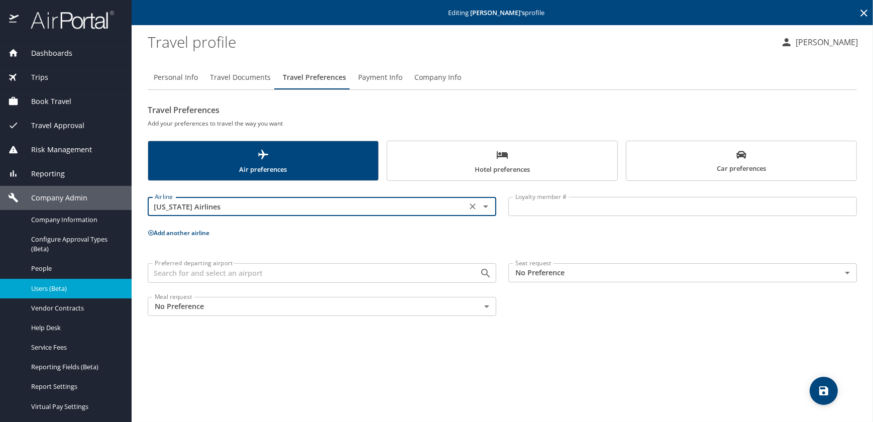
type input "[US_STATE] Airlines"
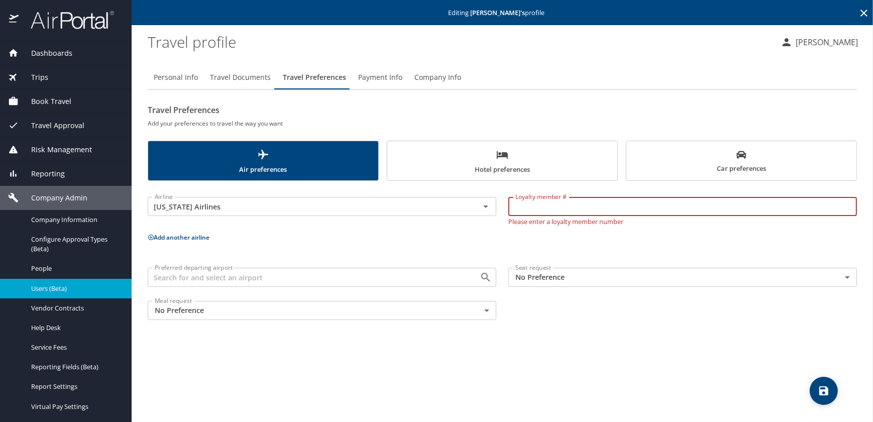
click at [513, 208] on input "Loyalty member #" at bounding box center [682, 206] width 348 height 19
paste input "172726540"
type input "172726540"
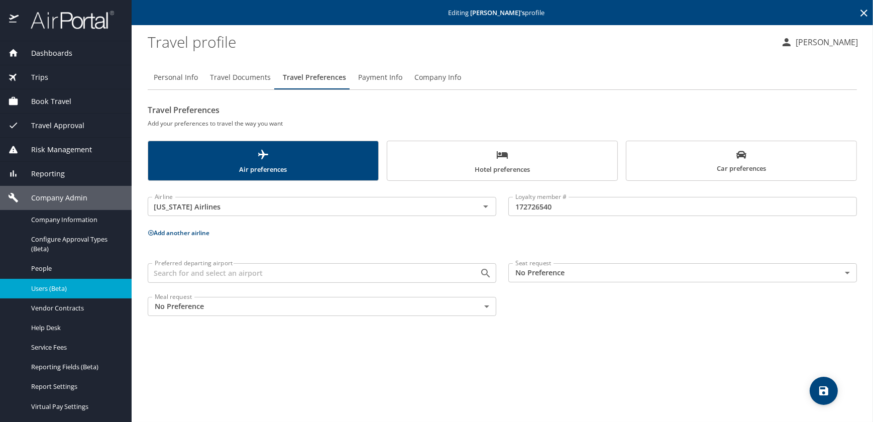
click at [166, 233] on button "Add another airline" at bounding box center [179, 232] width 62 height 9
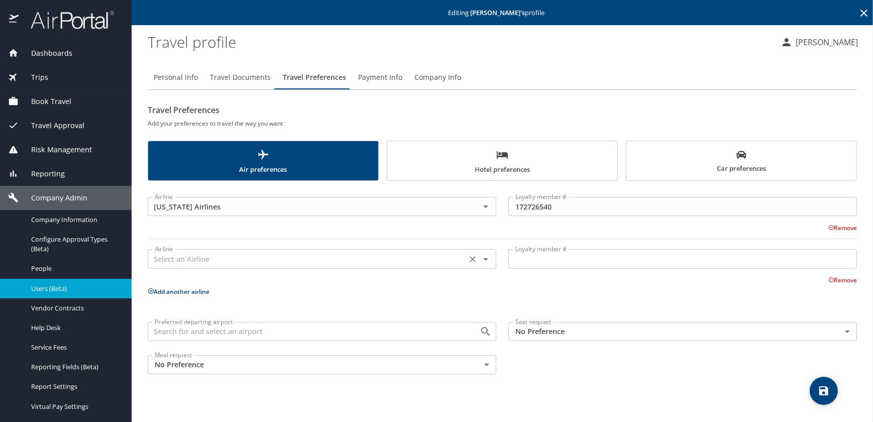
click at [201, 262] on input "text" at bounding box center [307, 258] width 313 height 13
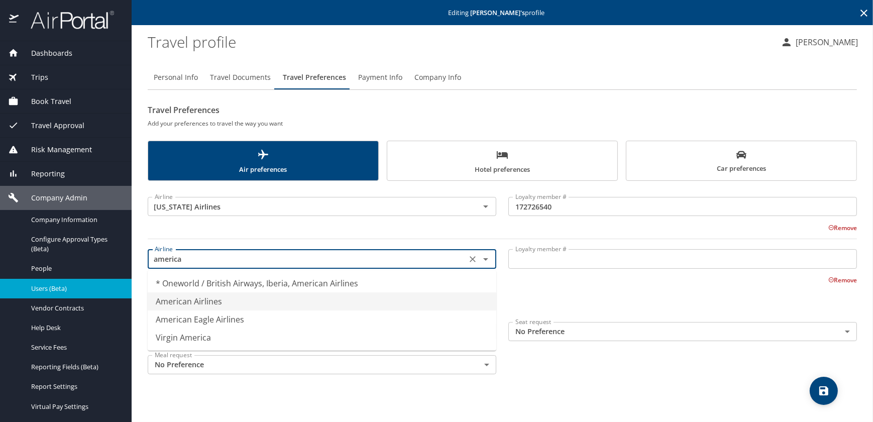
click at [203, 304] on li "American Airlines" at bounding box center [322, 301] width 348 height 18
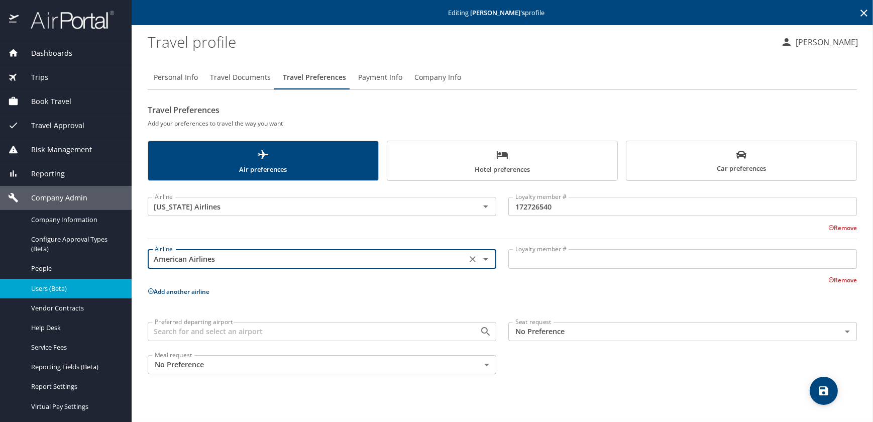
type input "American Airlines"
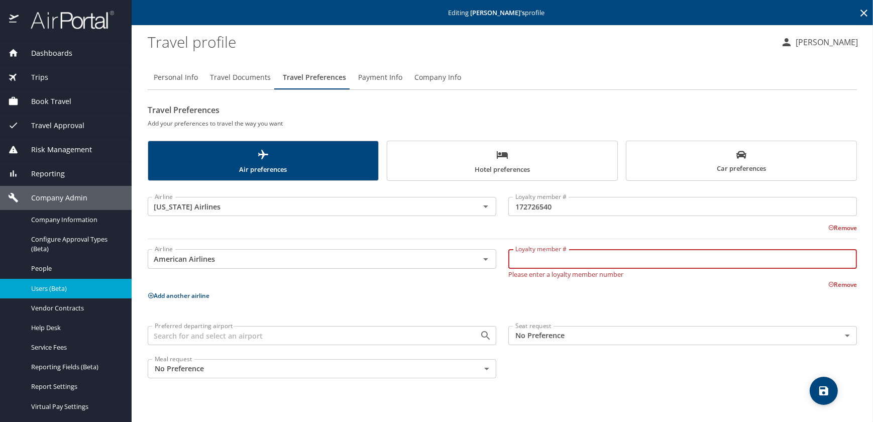
click at [534, 259] on input "Loyalty member #" at bounding box center [682, 258] width 348 height 19
paste input "J486W38"
type input "J486W38"
click at [822, 389] on icon "save" at bounding box center [823, 391] width 12 height 12
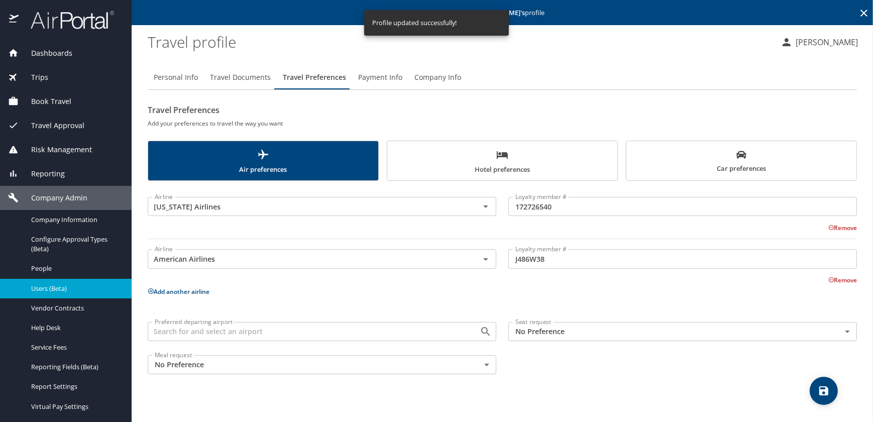
click at [503, 158] on icon "scrollable force tabs example" at bounding box center [502, 155] width 12 height 12
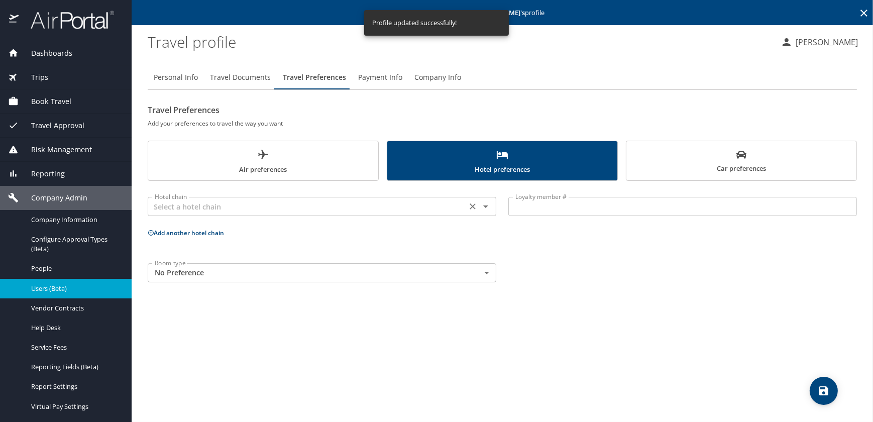
click at [250, 208] on input "text" at bounding box center [307, 206] width 313 height 13
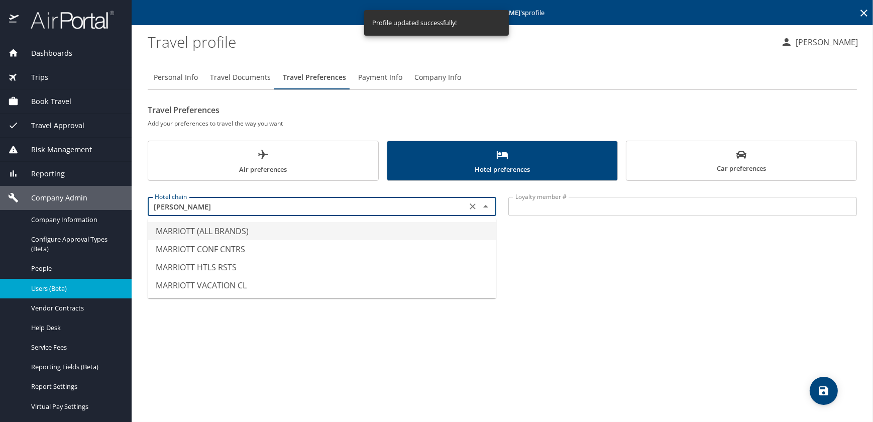
click at [221, 231] on li "MARRIOTT (ALL BRANDS)" at bounding box center [322, 231] width 348 height 18
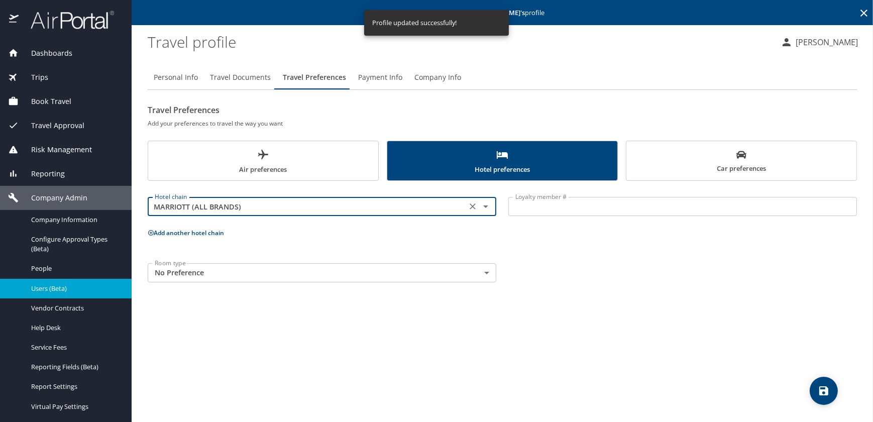
type input "MARRIOTT (ALL BRANDS)"
click at [546, 206] on input "Loyalty member #" at bounding box center [682, 206] width 348 height 19
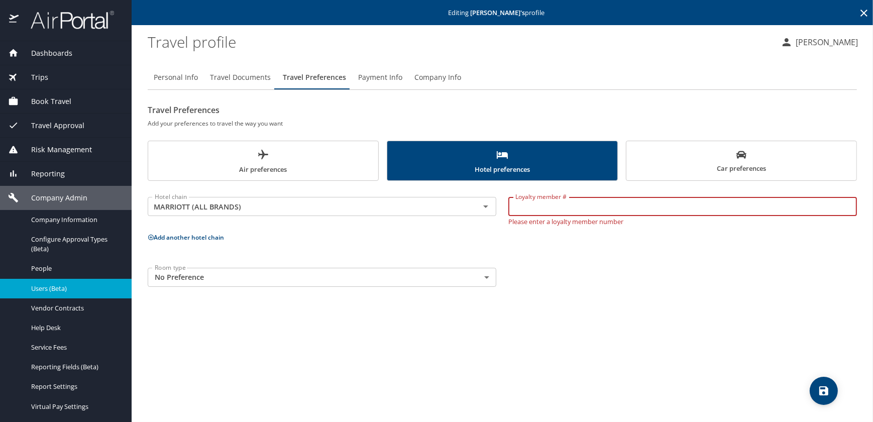
paste input "312110146"
type input "312110146"
click at [818, 384] on button "save" at bounding box center [823, 391] width 28 height 28
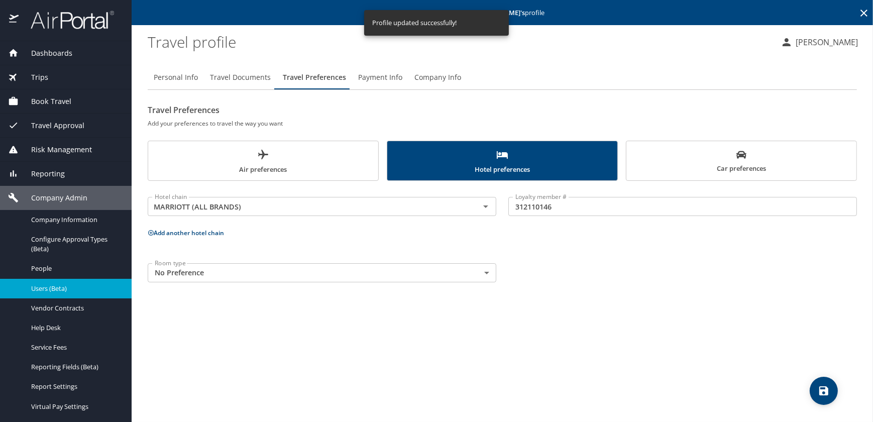
click at [742, 161] on span "Car preferences" at bounding box center [741, 162] width 218 height 25
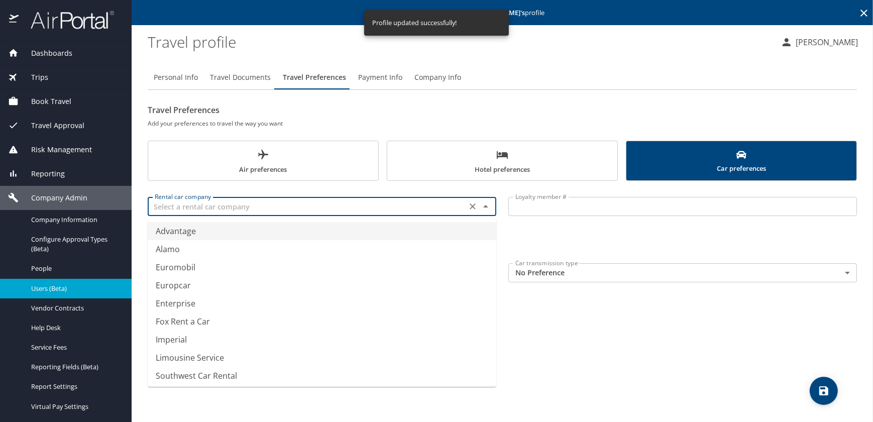
click at [202, 207] on input "text" at bounding box center [307, 206] width 313 height 13
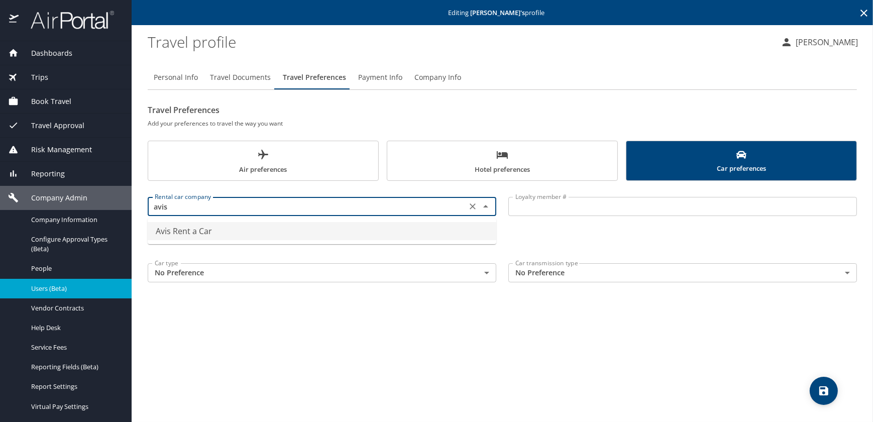
click at [182, 233] on li "Avis Rent a Car" at bounding box center [322, 231] width 348 height 18
type input "Avis Rent a Car"
click at [541, 207] on input "Loyalty member #" at bounding box center [682, 206] width 348 height 19
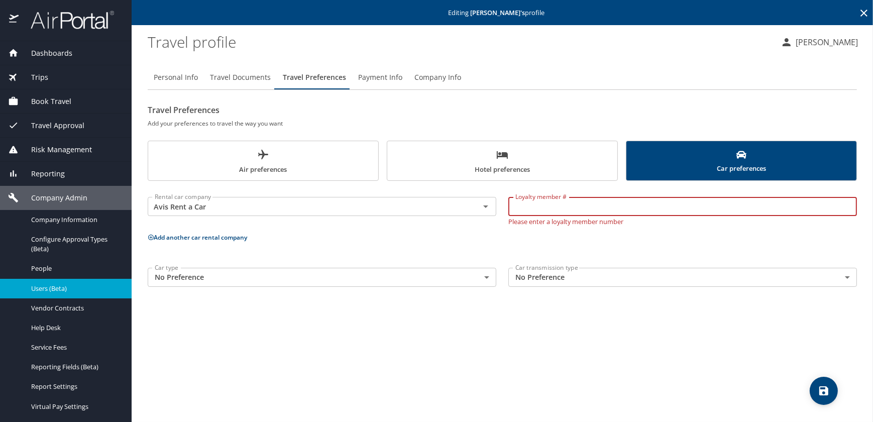
paste input "N1W402"
type input "N1W402"
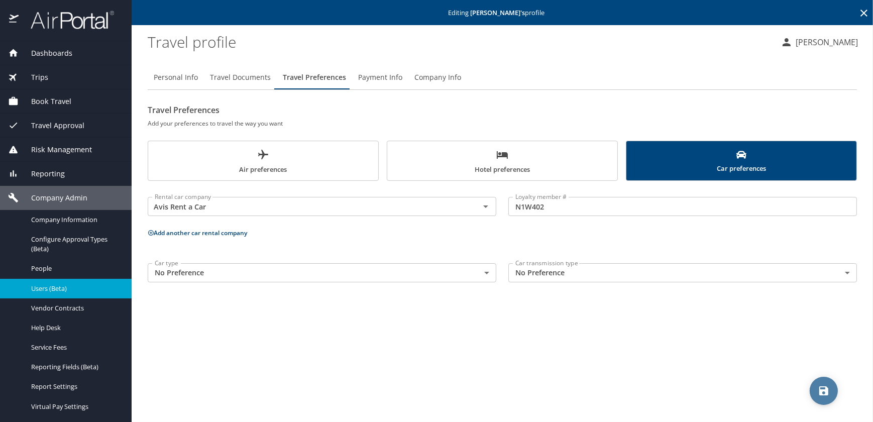
click at [826, 386] on icon "save" at bounding box center [823, 391] width 12 height 12
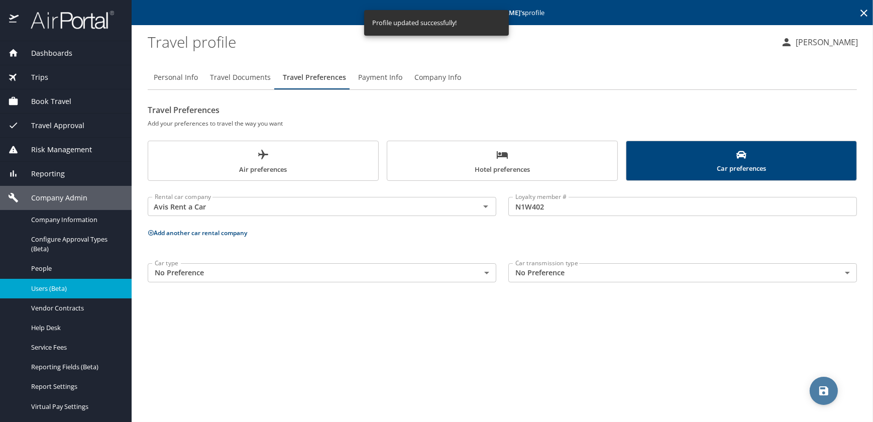
click at [817, 386] on icon "save" at bounding box center [823, 391] width 12 height 12
